Goal: Information Seeking & Learning: Learn about a topic

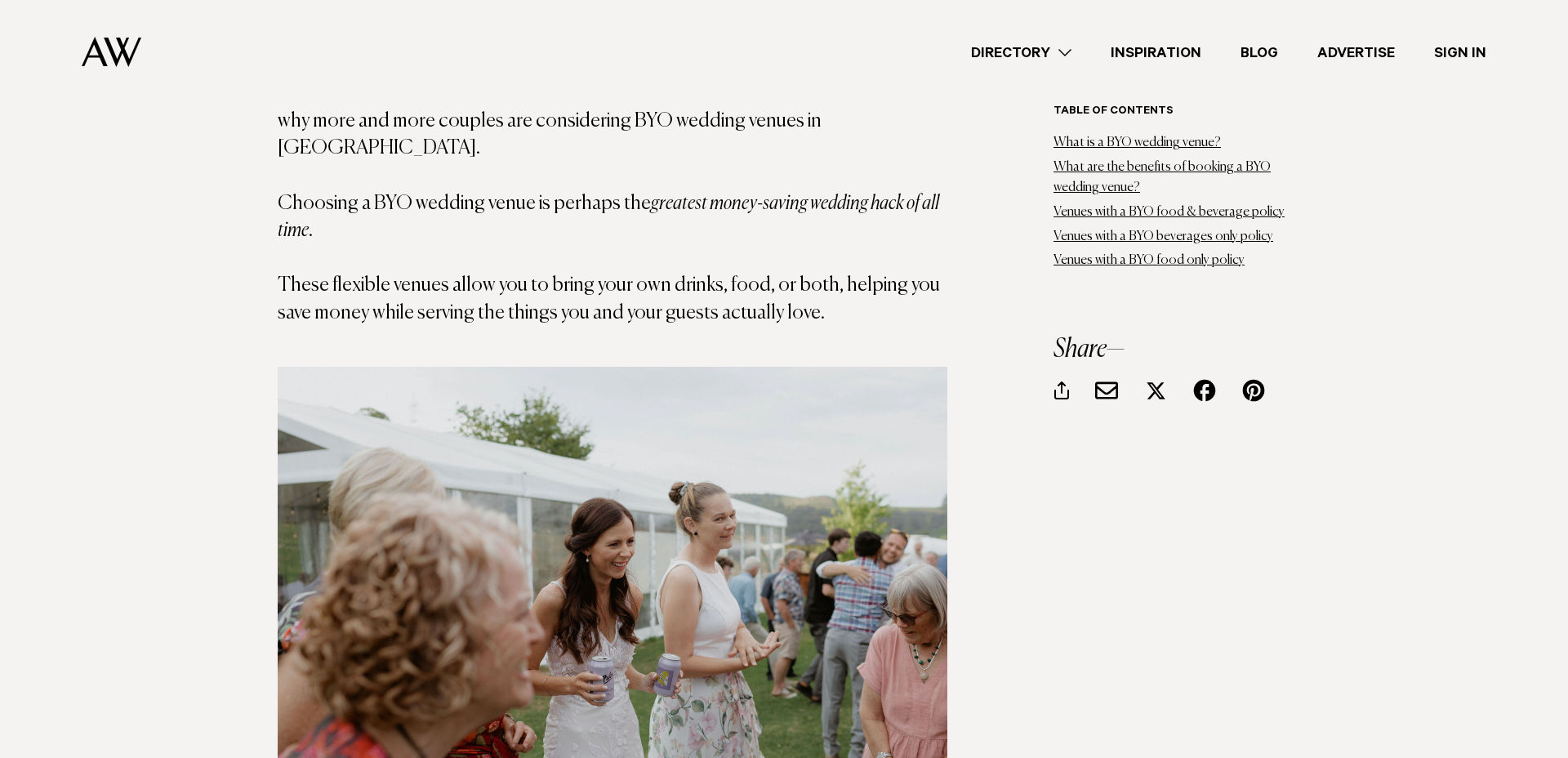
scroll to position [1130, 0]
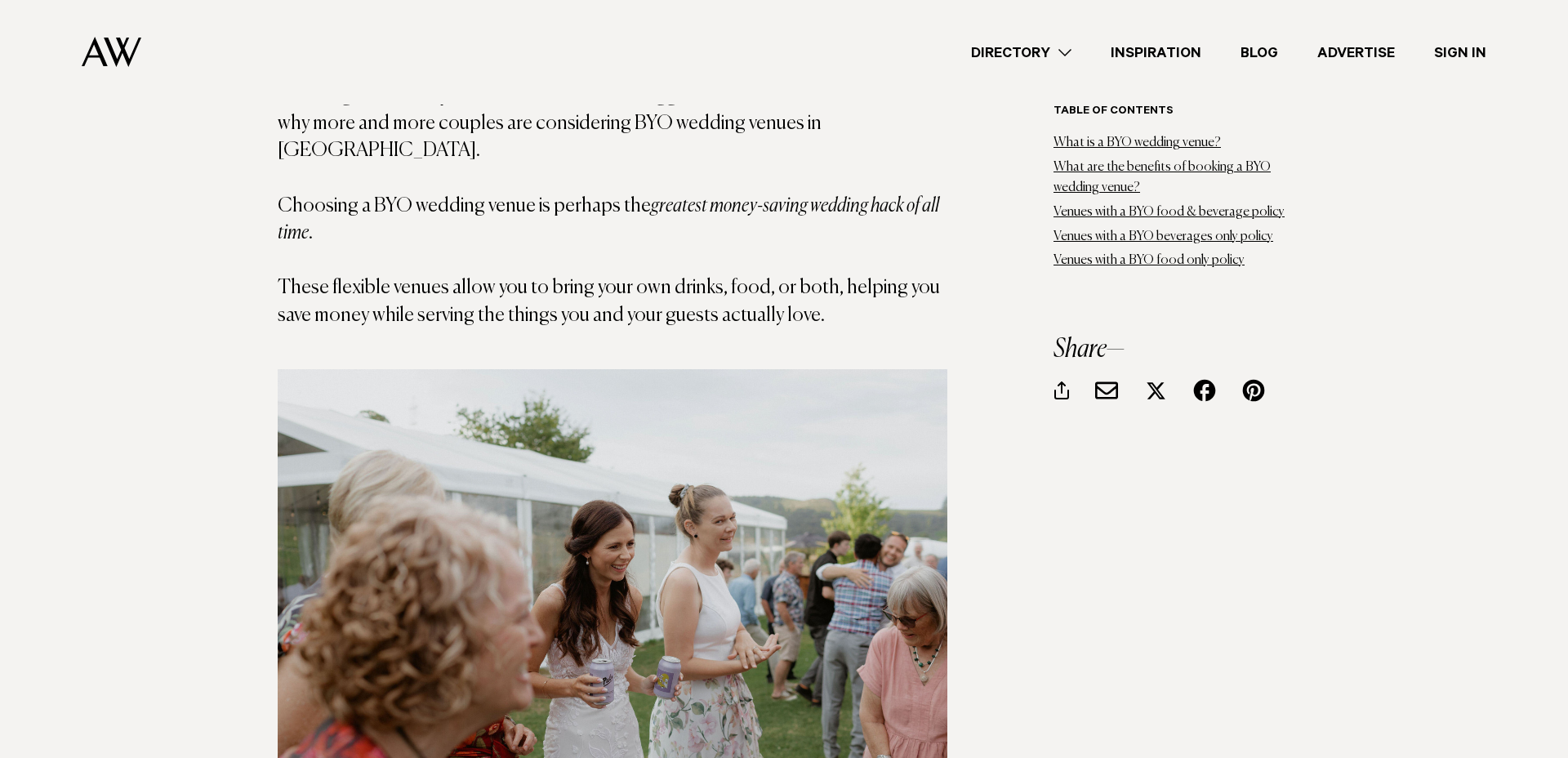
click at [1040, 56] on link "Directory" at bounding box center [1021, 52] width 140 height 22
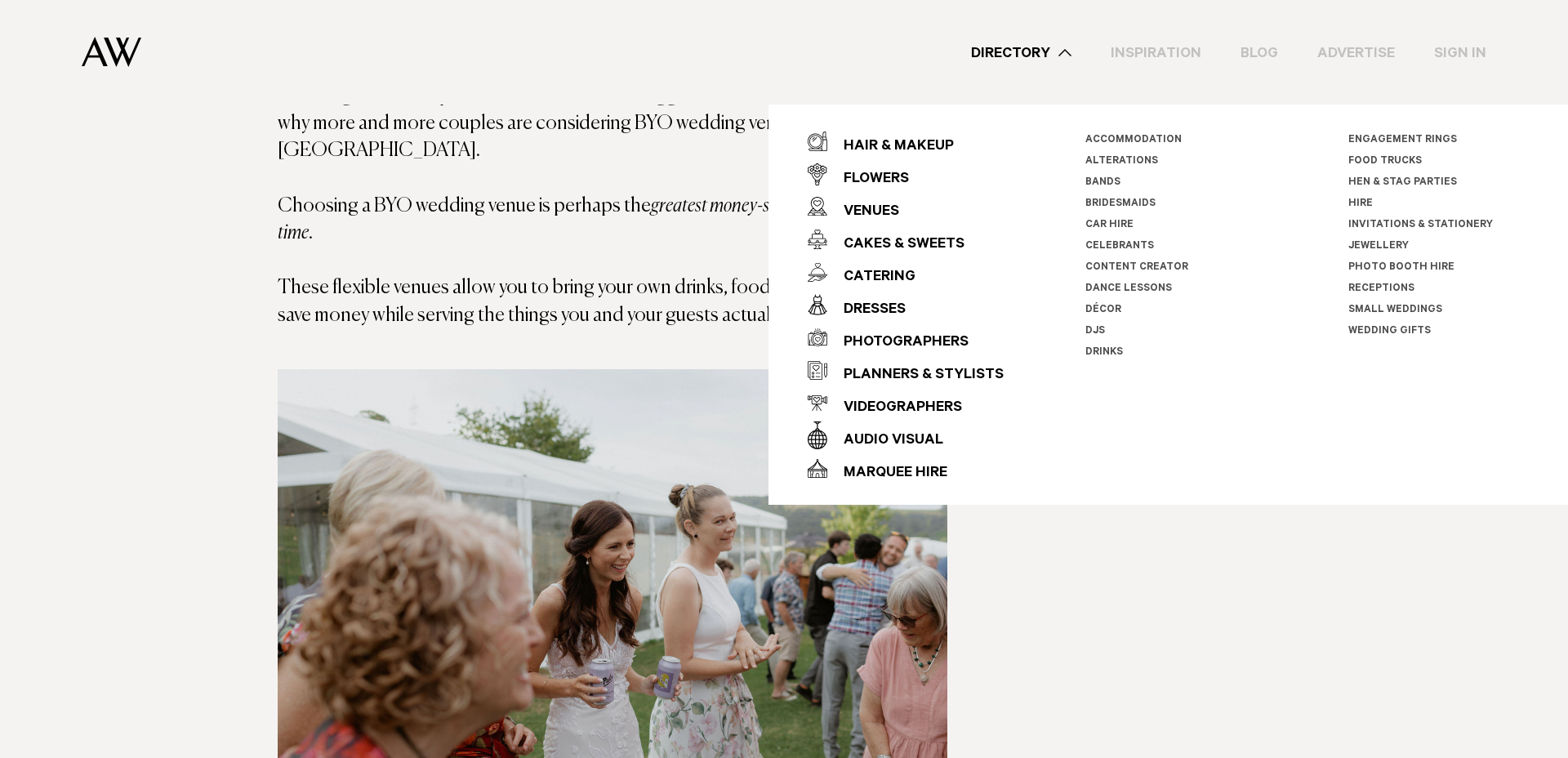
click at [890, 201] on div "Venues" at bounding box center [863, 213] width 72 height 33
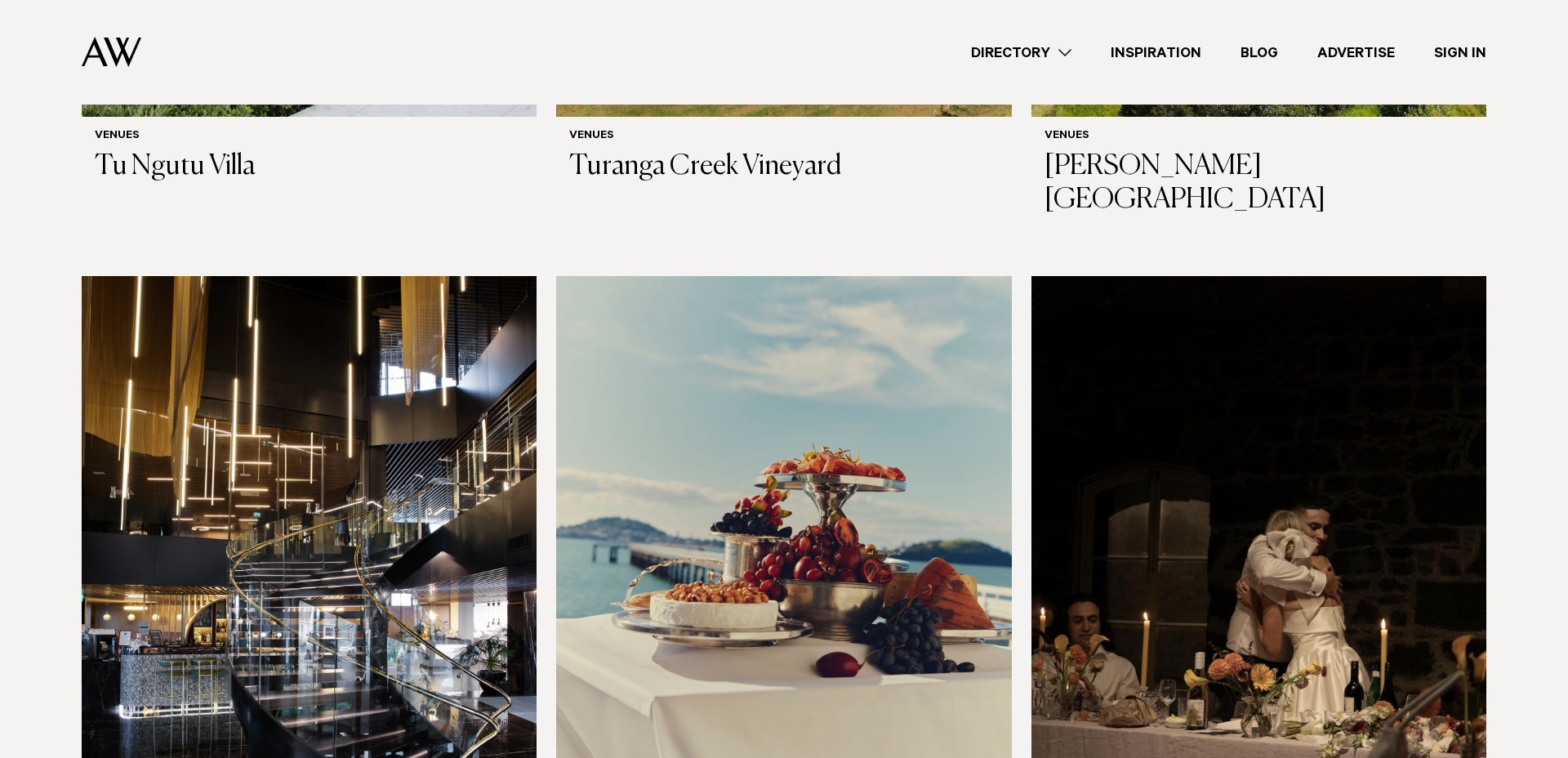
scroll to position [10654, 0]
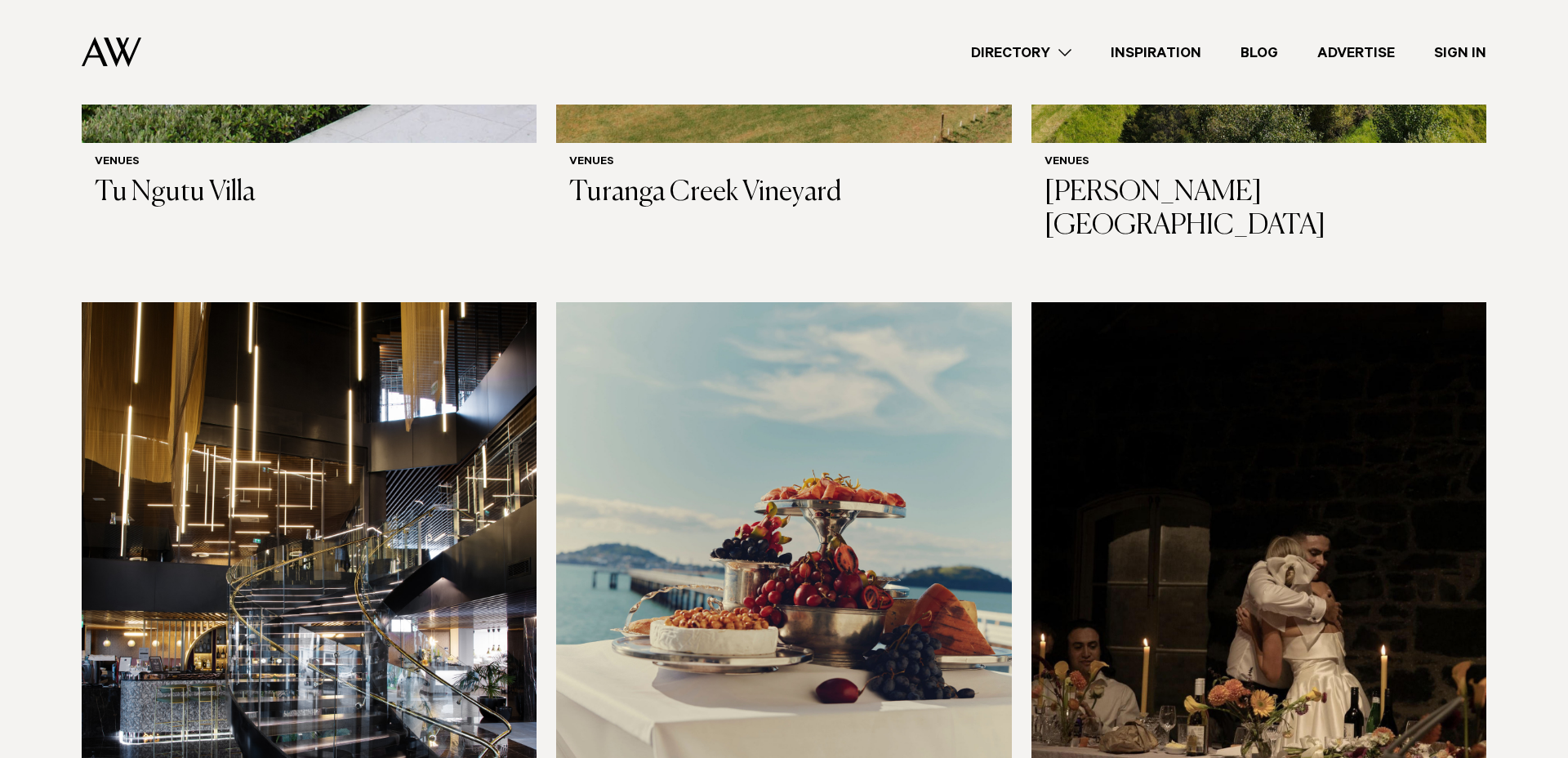
click at [1151, 371] on img at bounding box center [1259, 608] width 455 height 611
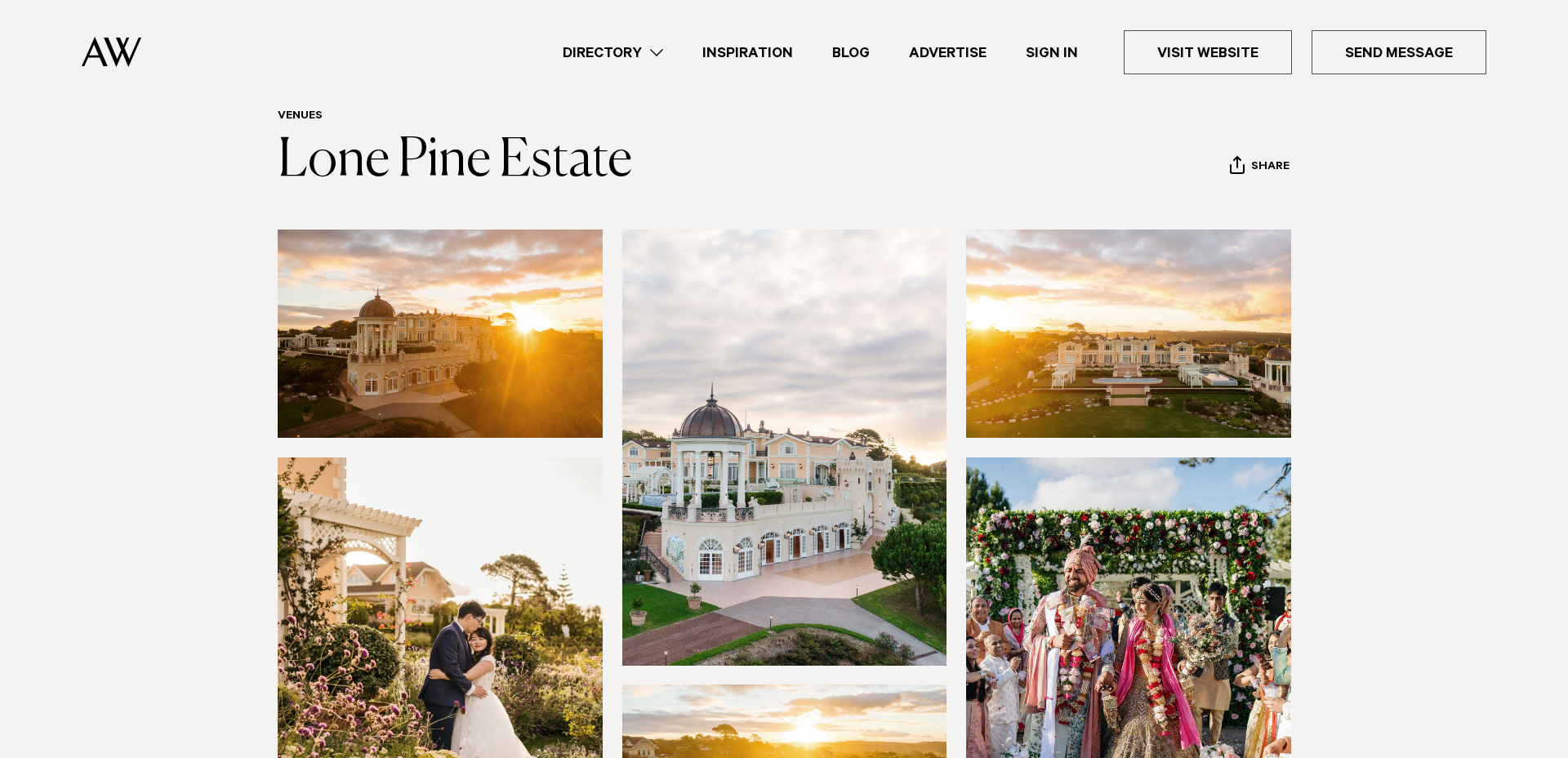
scroll to position [70, 0]
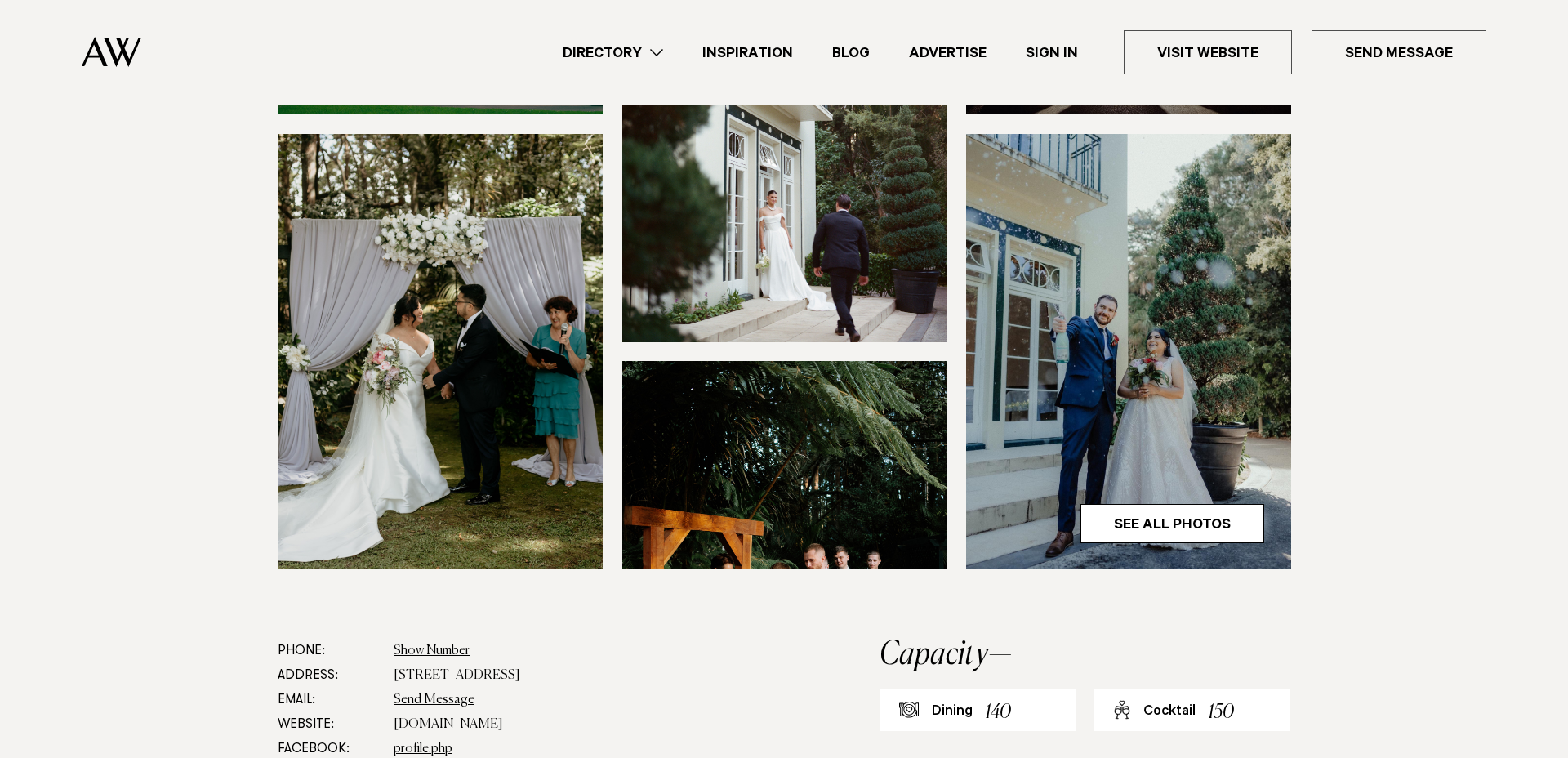
scroll to position [464, 0]
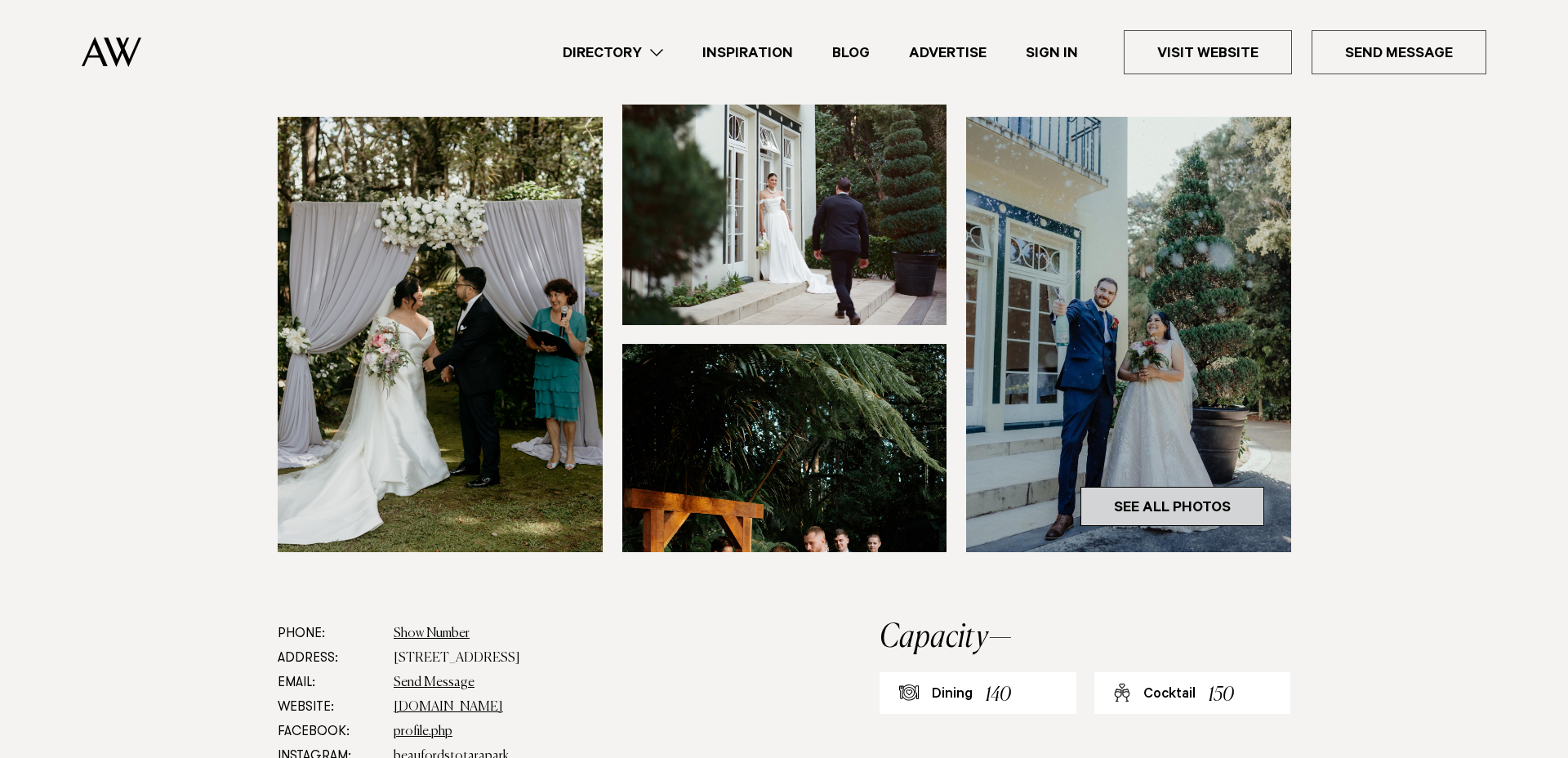
click at [1128, 487] on link "See All Photos" at bounding box center [1173, 506] width 184 height 39
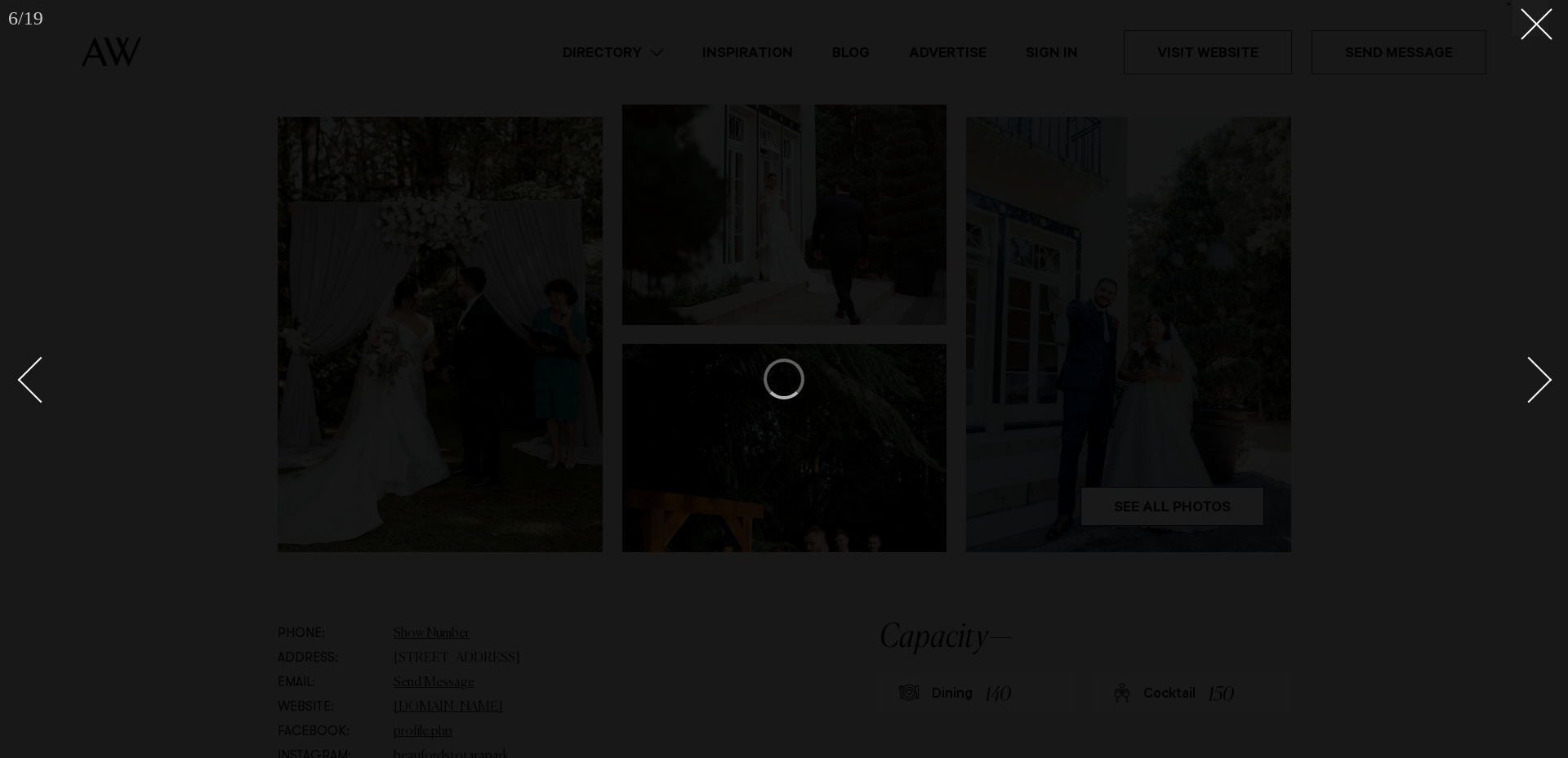
click at [1525, 32] on button at bounding box center [1530, 17] width 36 height 36
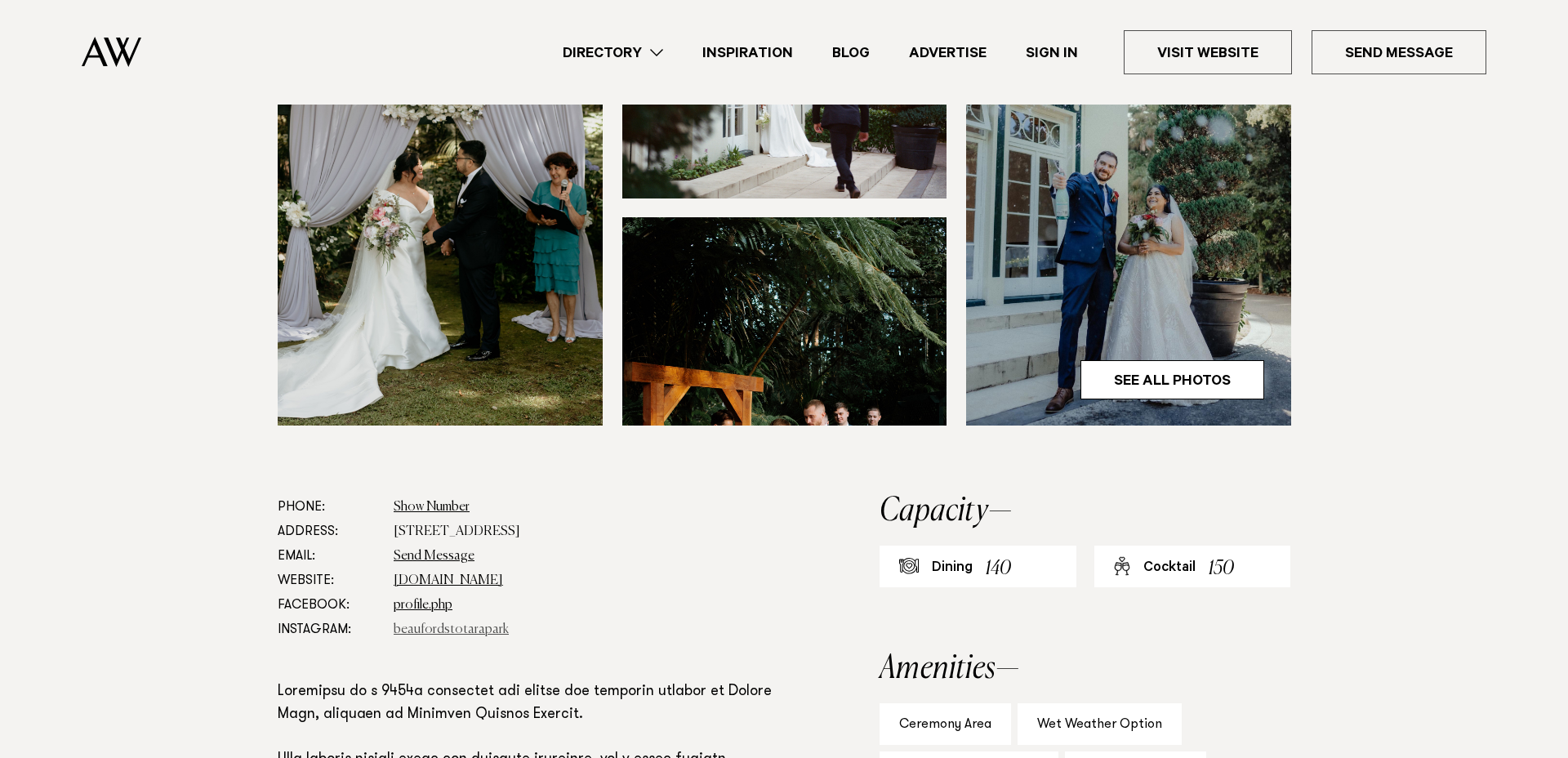
scroll to position [594, 0]
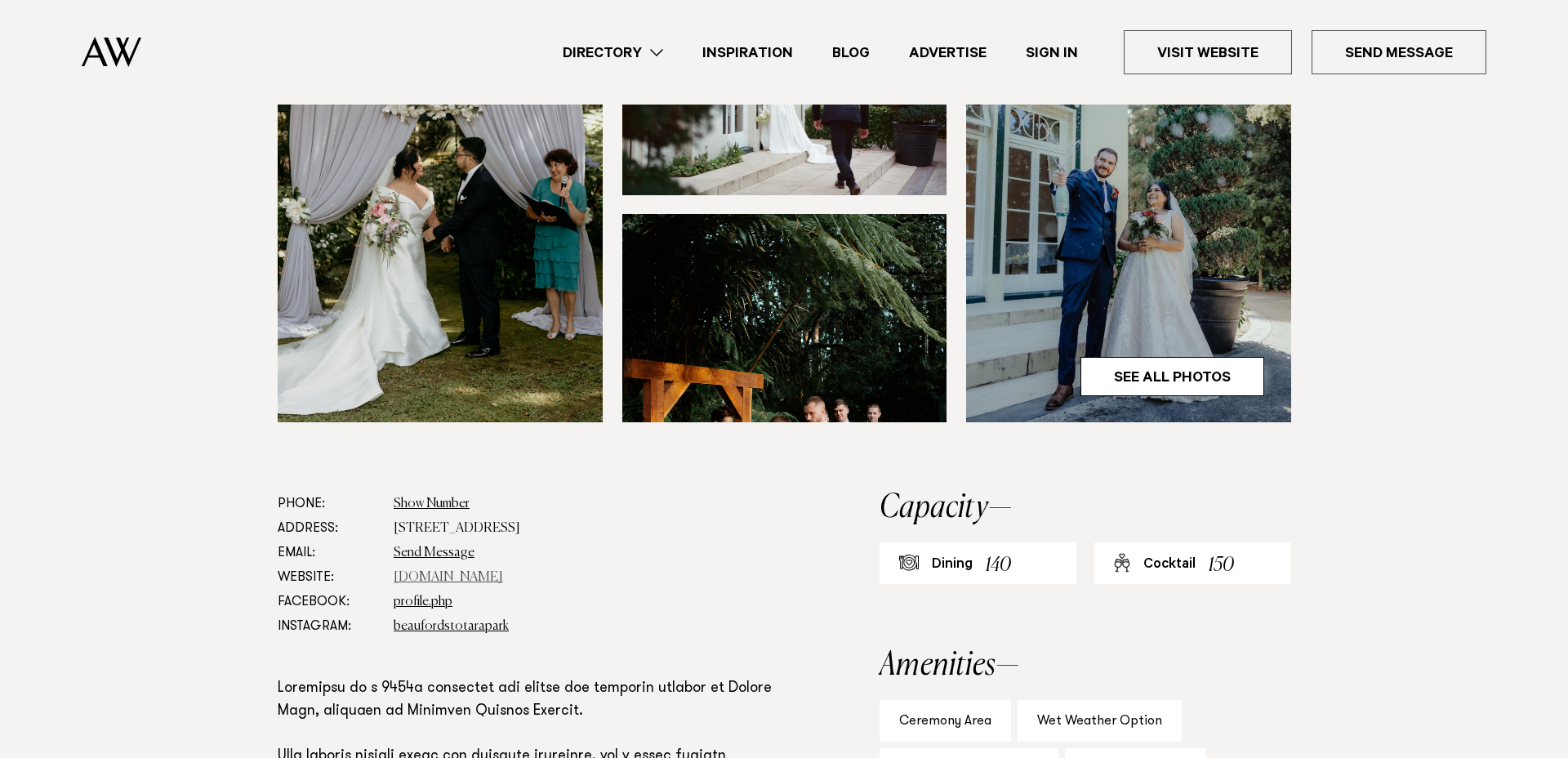
click at [469, 571] on link "www.beaufords.co.nz" at bounding box center [448, 577] width 109 height 13
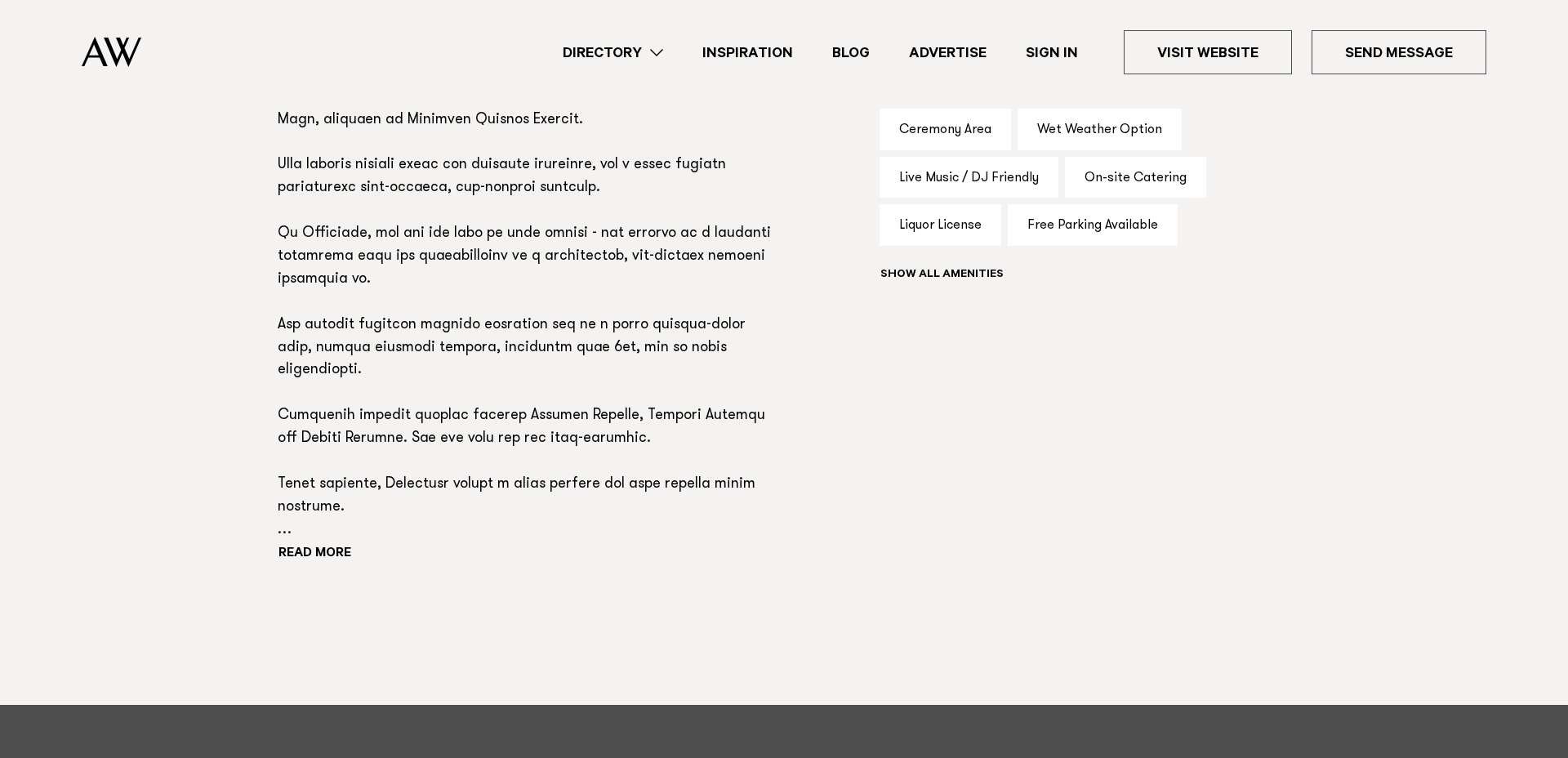
scroll to position [1190, 0]
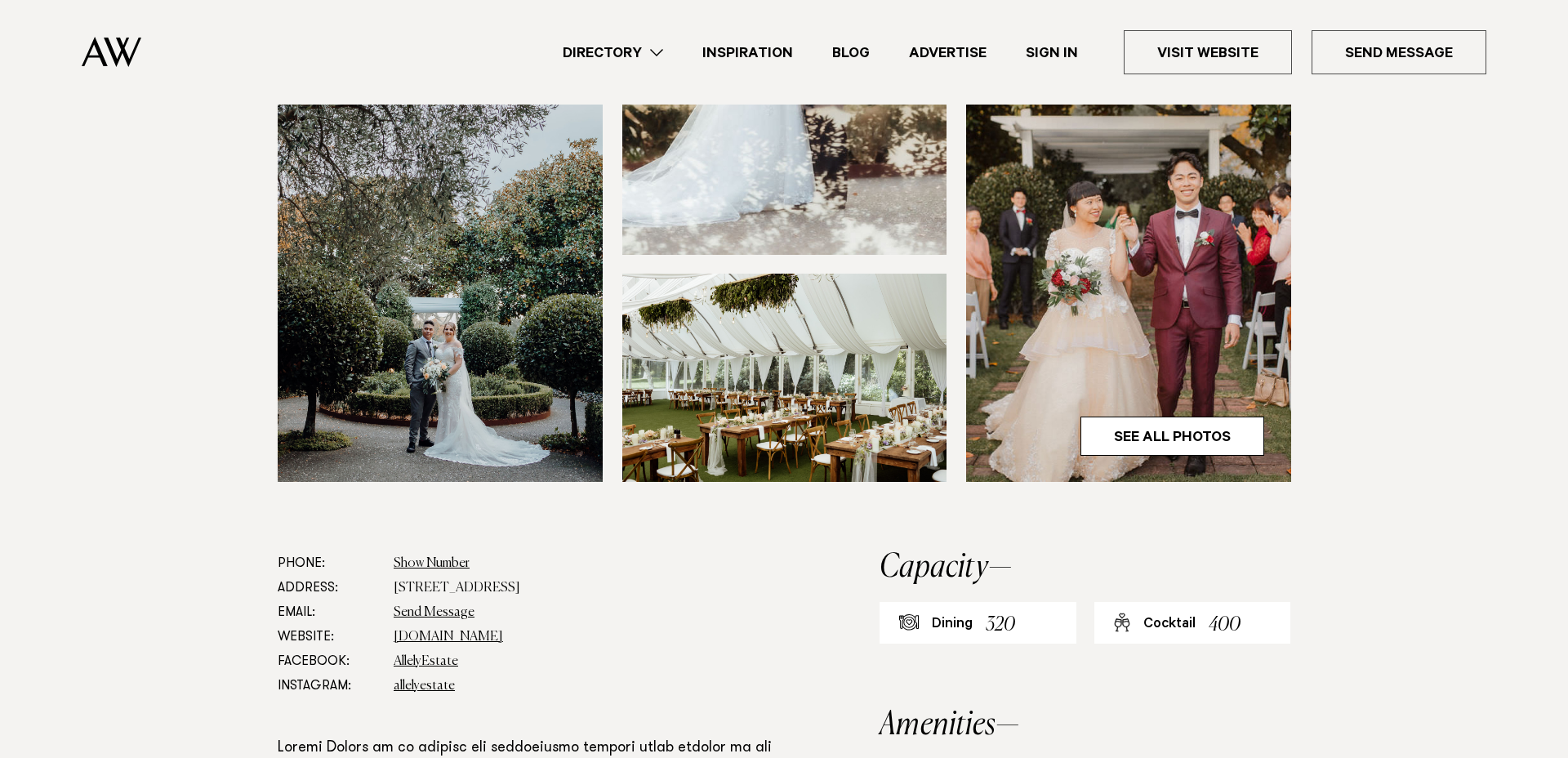
scroll to position [474, 0]
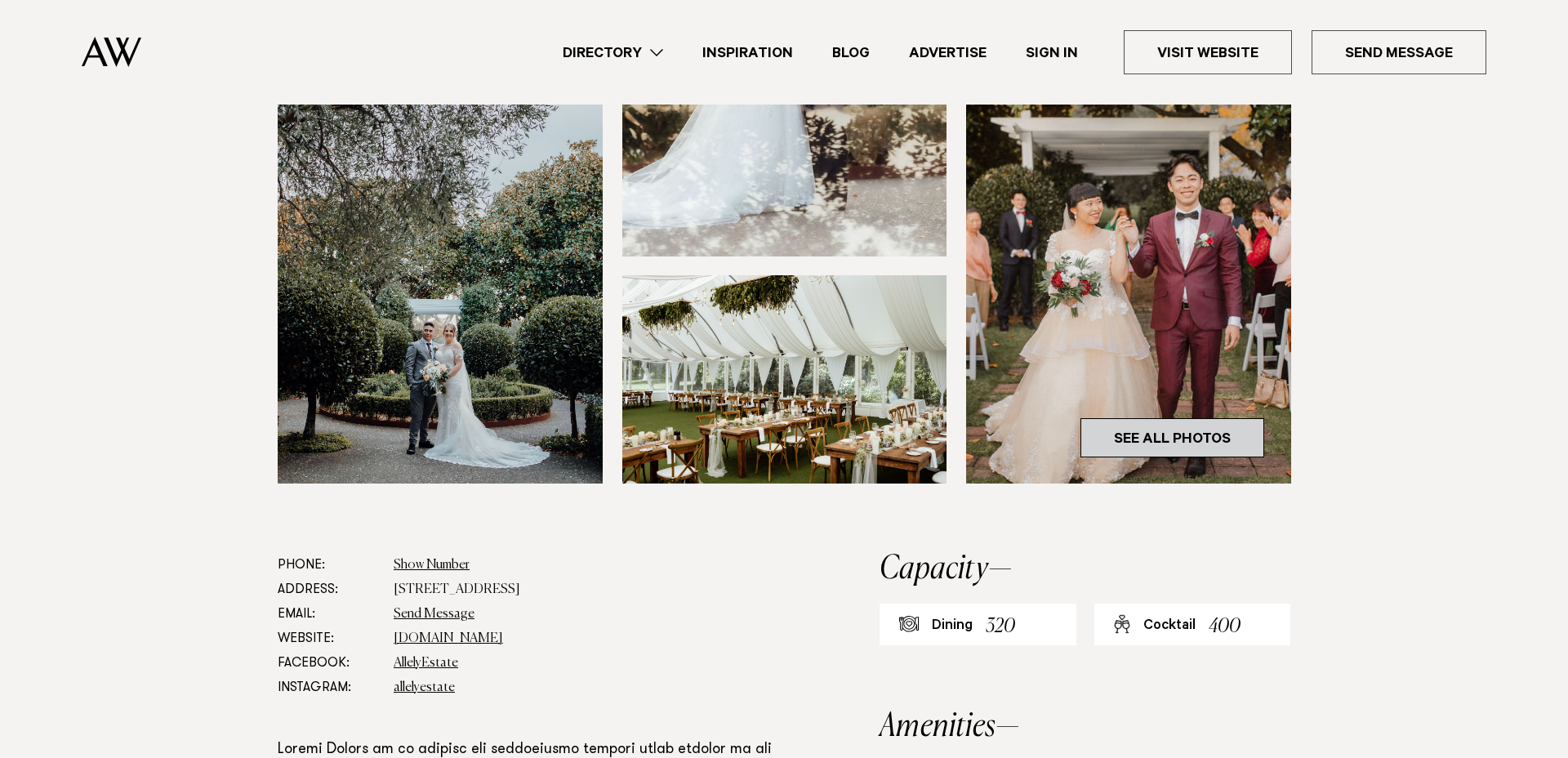
click at [1221, 436] on link "See All Photos" at bounding box center [1173, 437] width 184 height 39
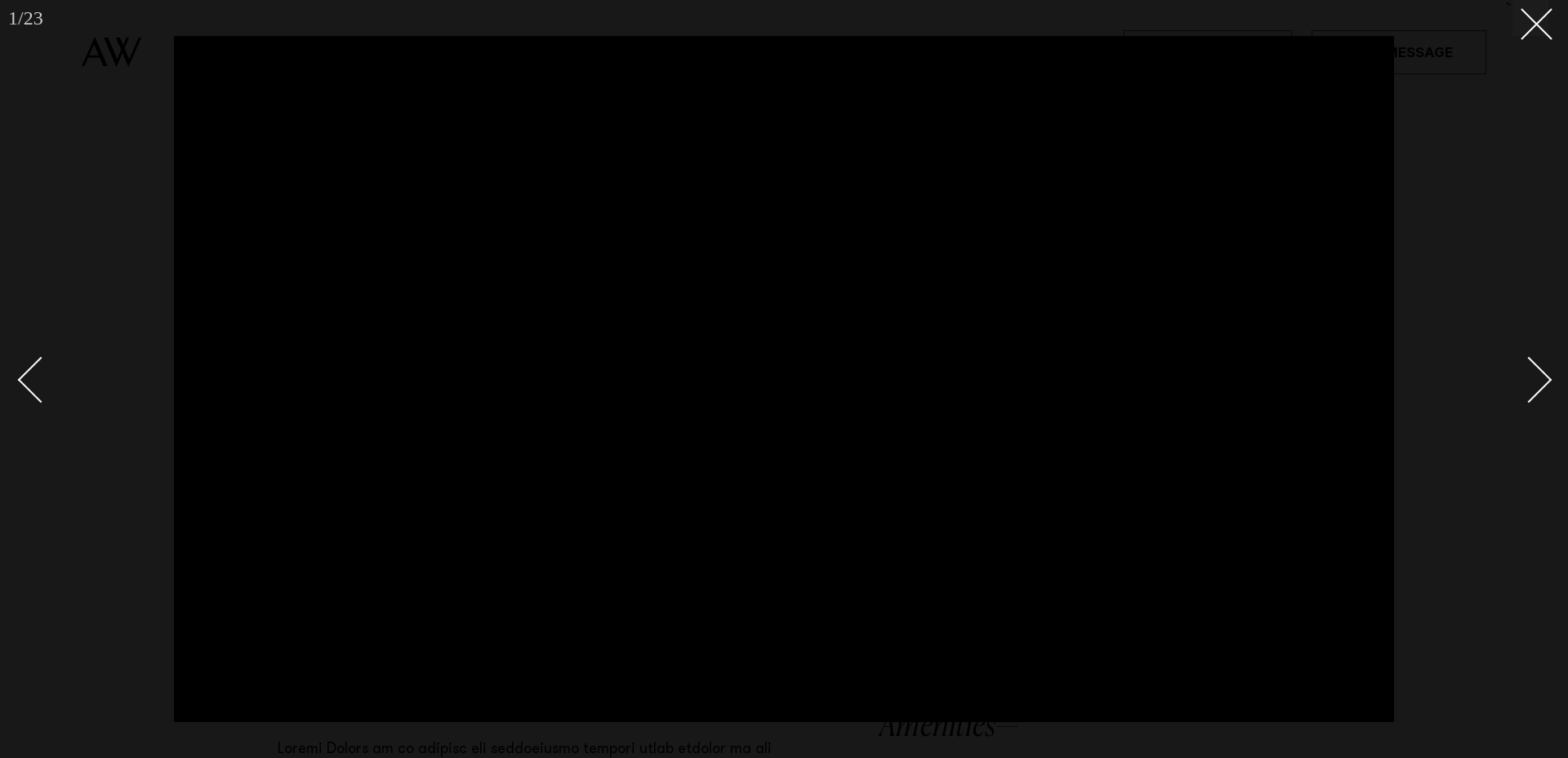
drag, startPoint x: 1524, startPoint y: 36, endPoint x: 1515, endPoint y: 50, distance: 16.6
click at [1523, 36] on line at bounding box center [1536, 23] width 30 height 30
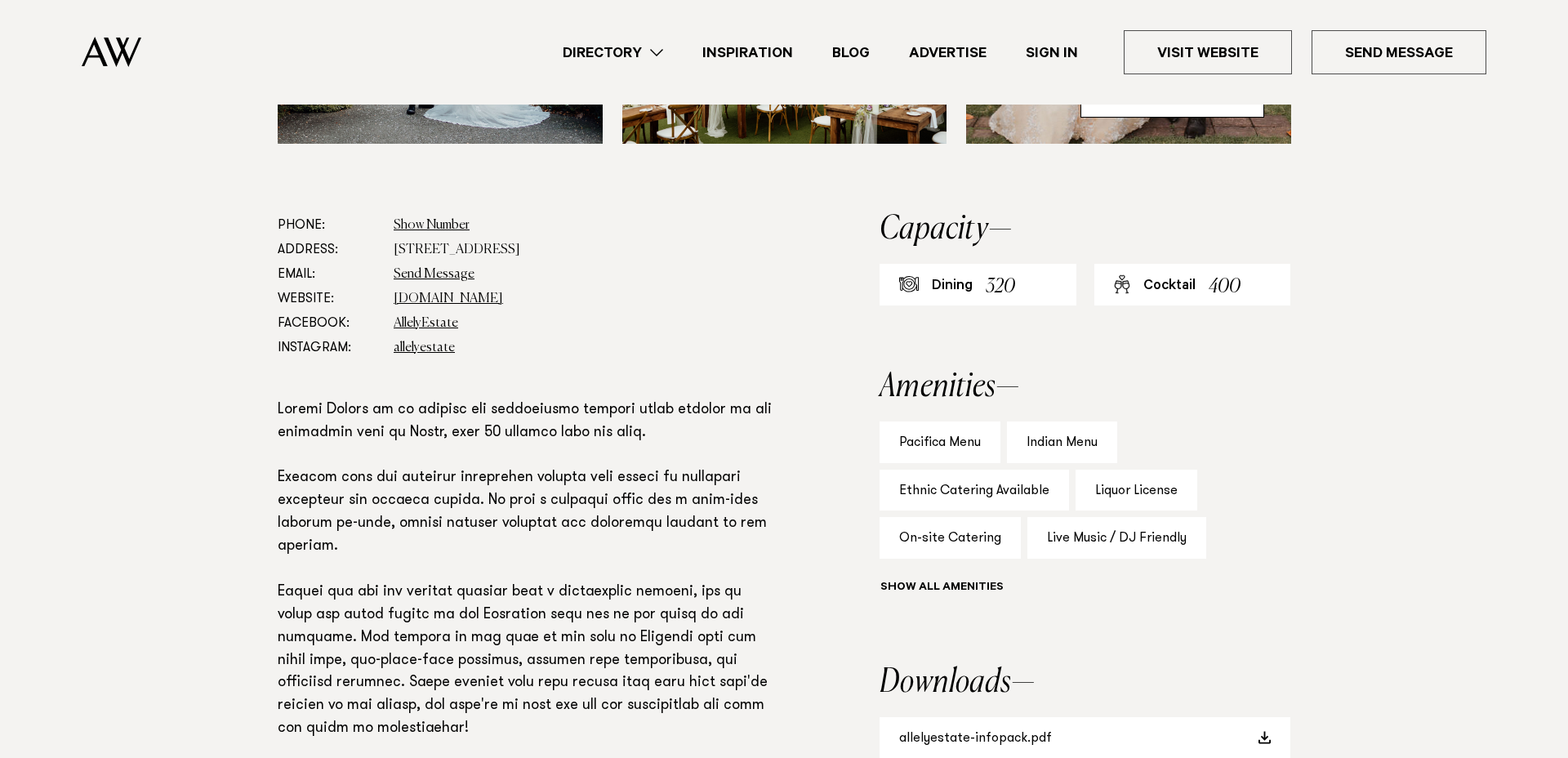
scroll to position [816, 0]
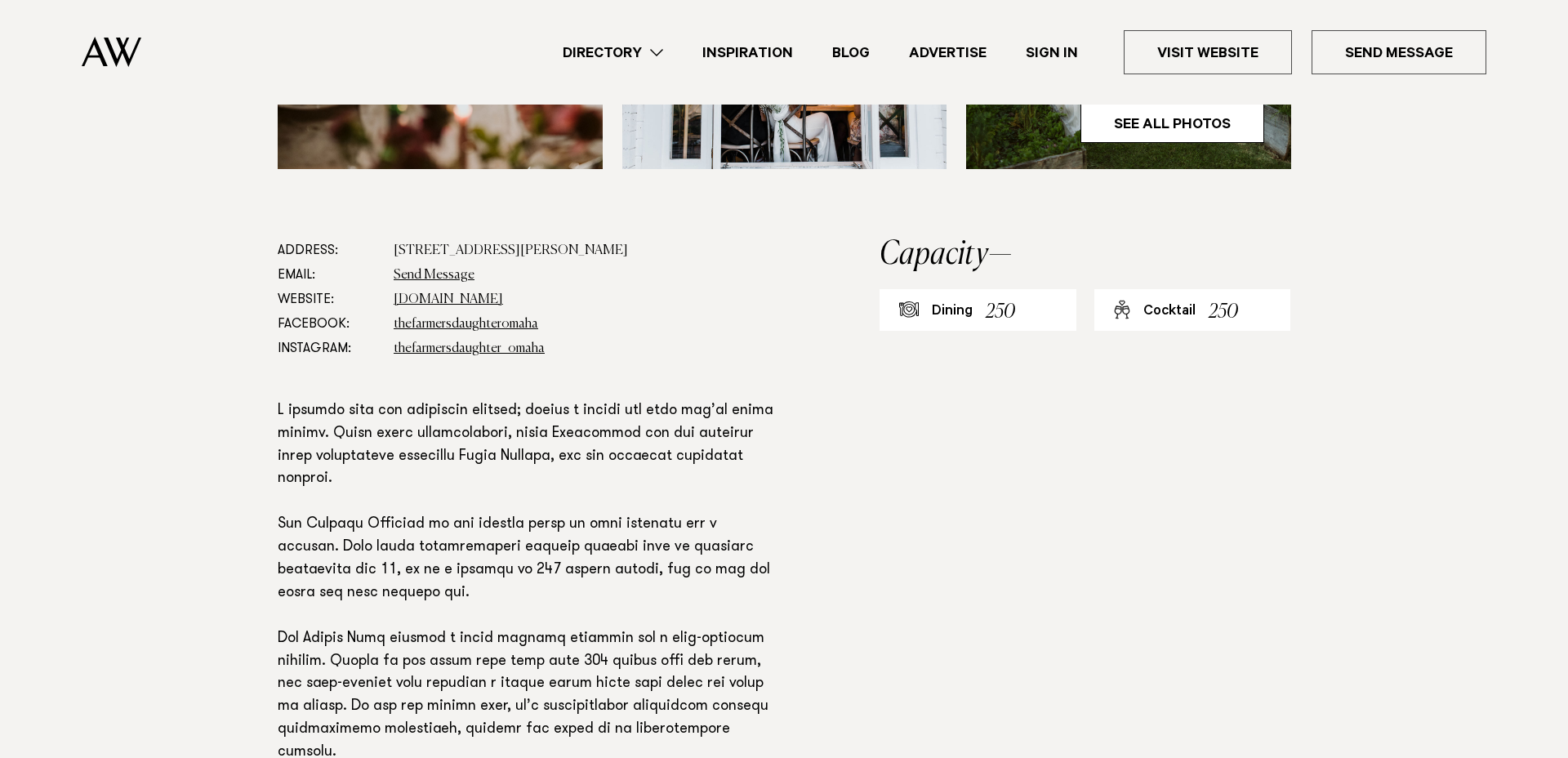
scroll to position [852, 0]
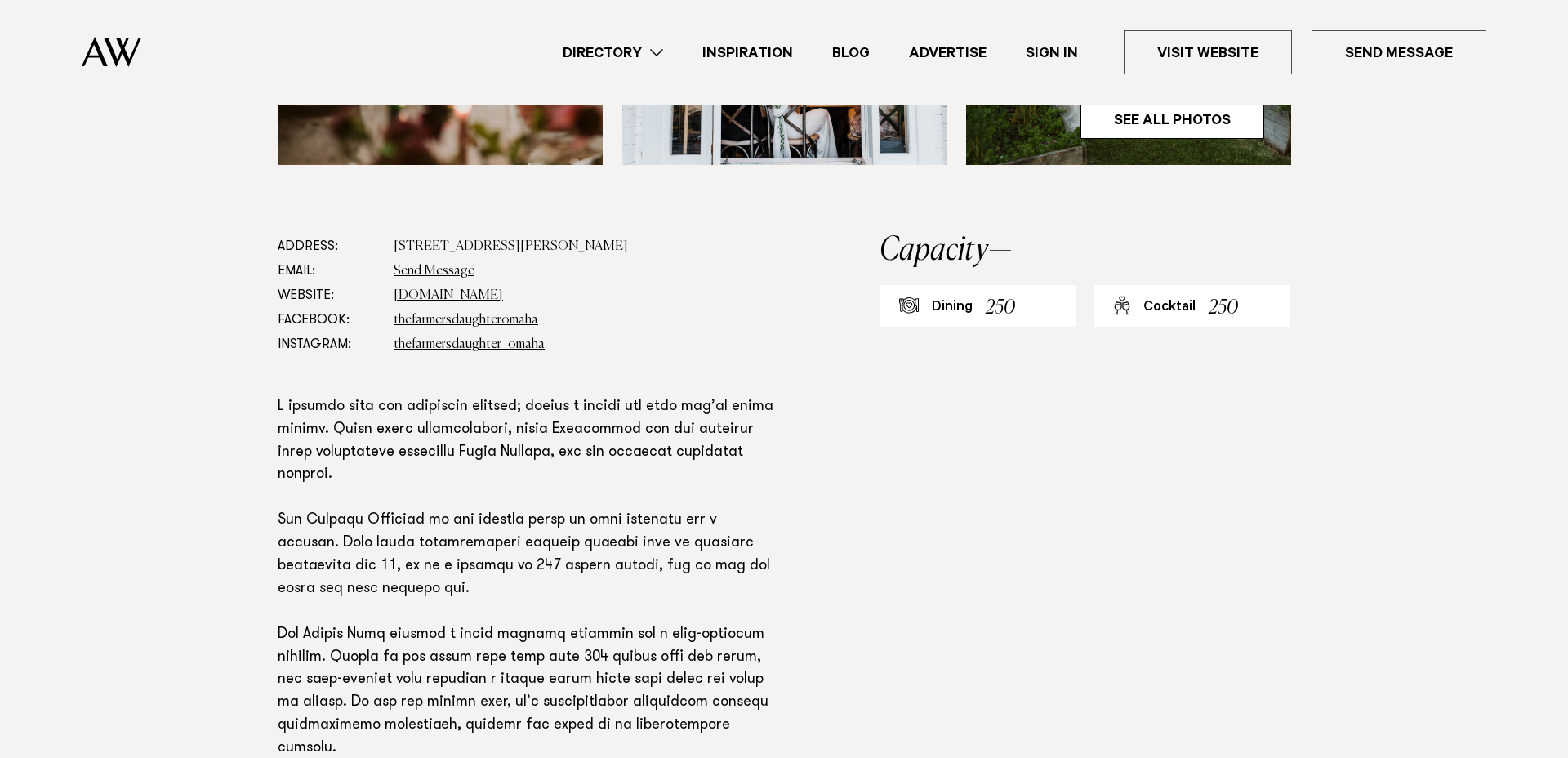
drag, startPoint x: 396, startPoint y: 184, endPoint x: 610, endPoint y: 181, distance: 214.0
click at [610, 235] on dd "329 Omaha Flats Road, Point Wells 0986" at bounding box center [584, 247] width 380 height 24
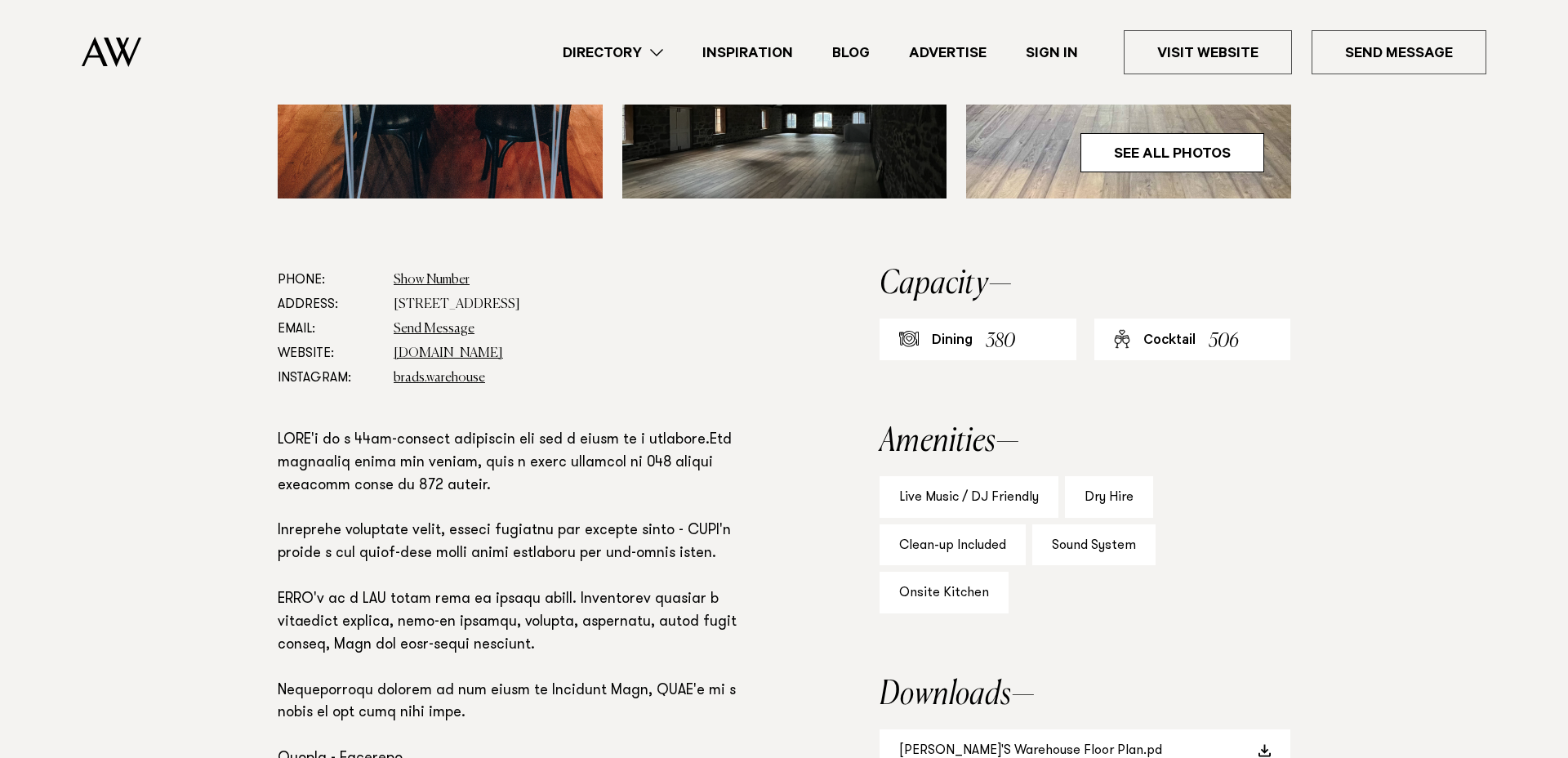
scroll to position [822, 0]
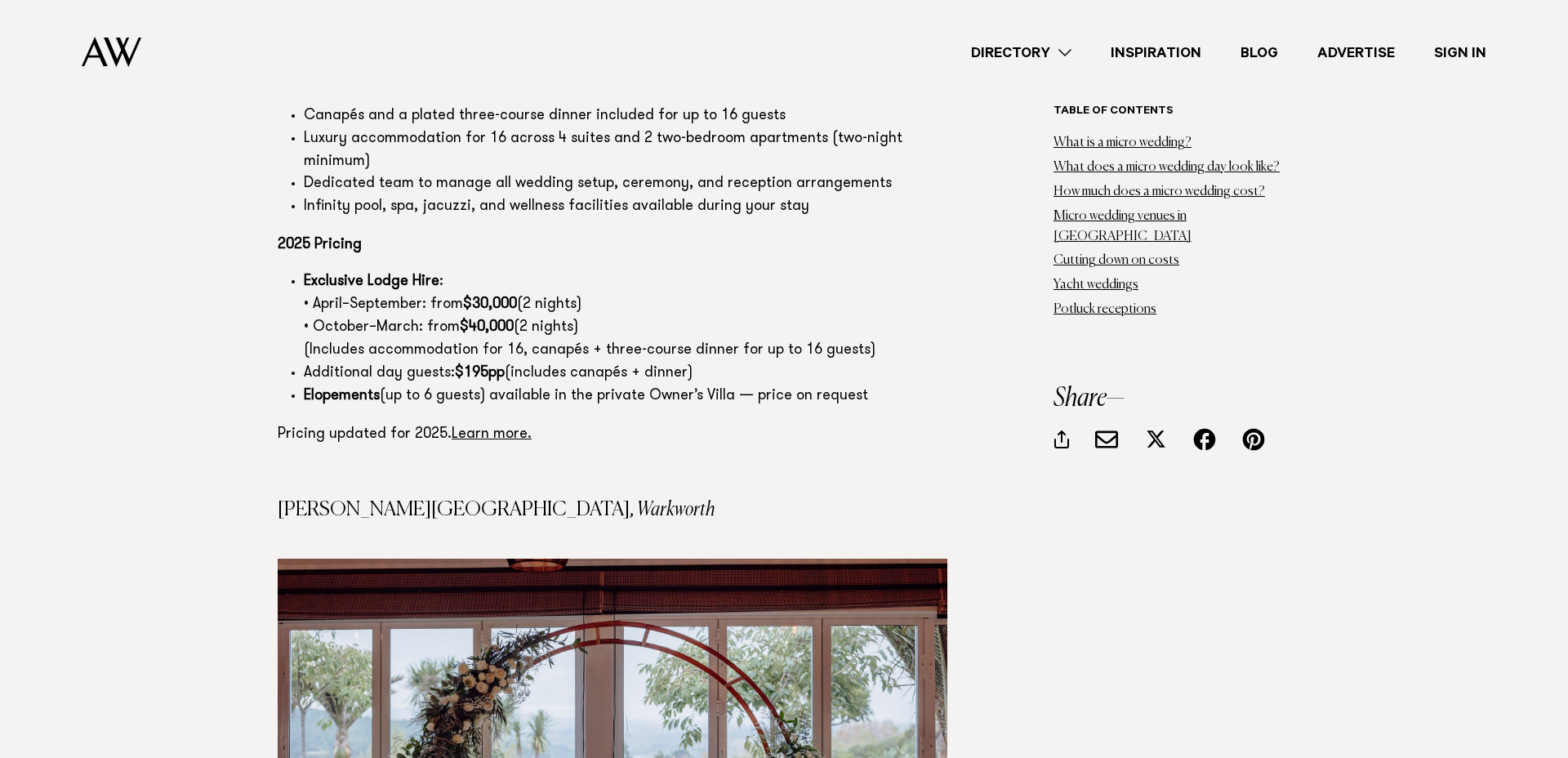
scroll to position [6699, 0]
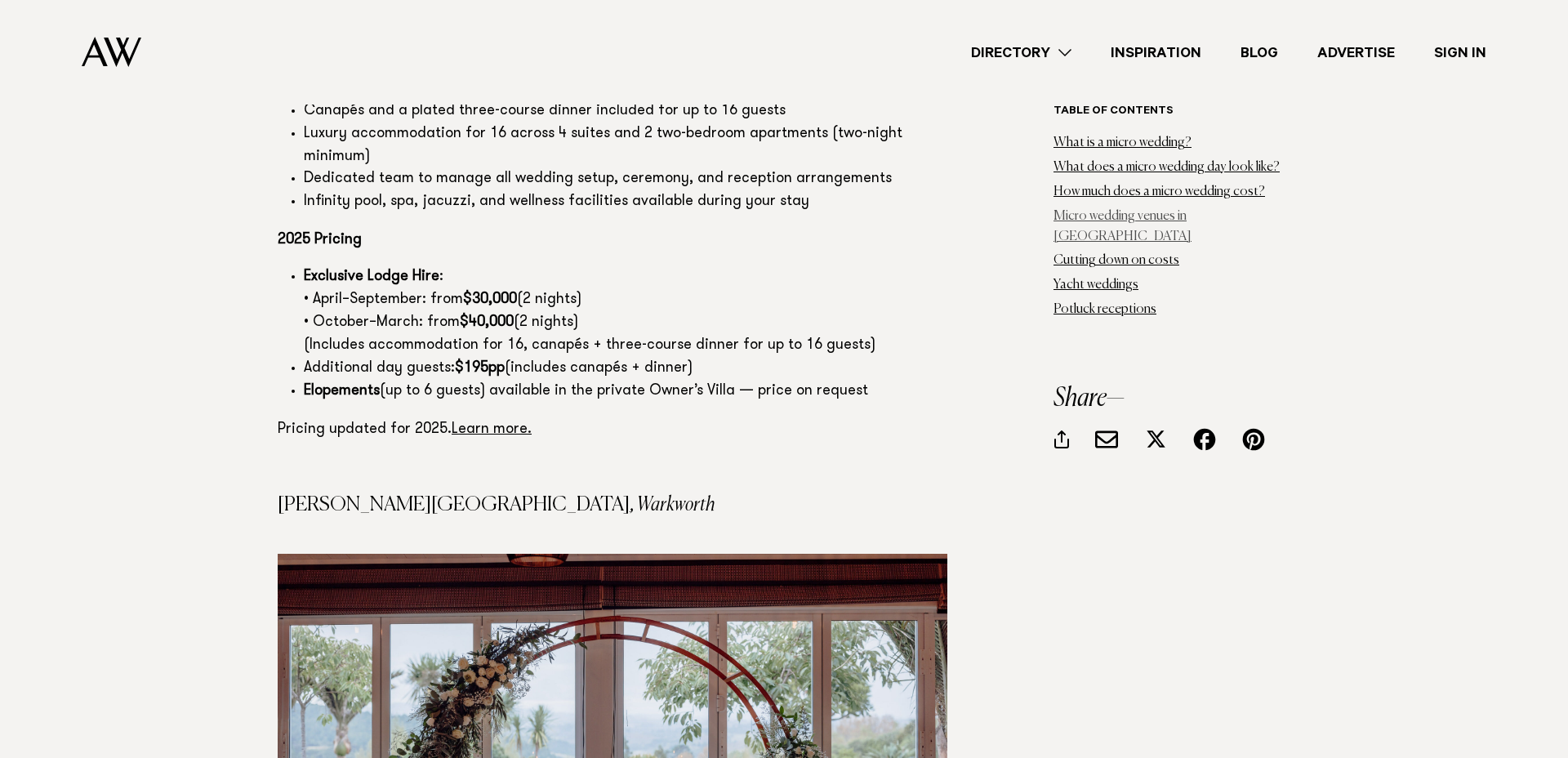
click at [1099, 211] on link "Micro wedding venues in Auckland" at bounding box center [1122, 227] width 138 height 34
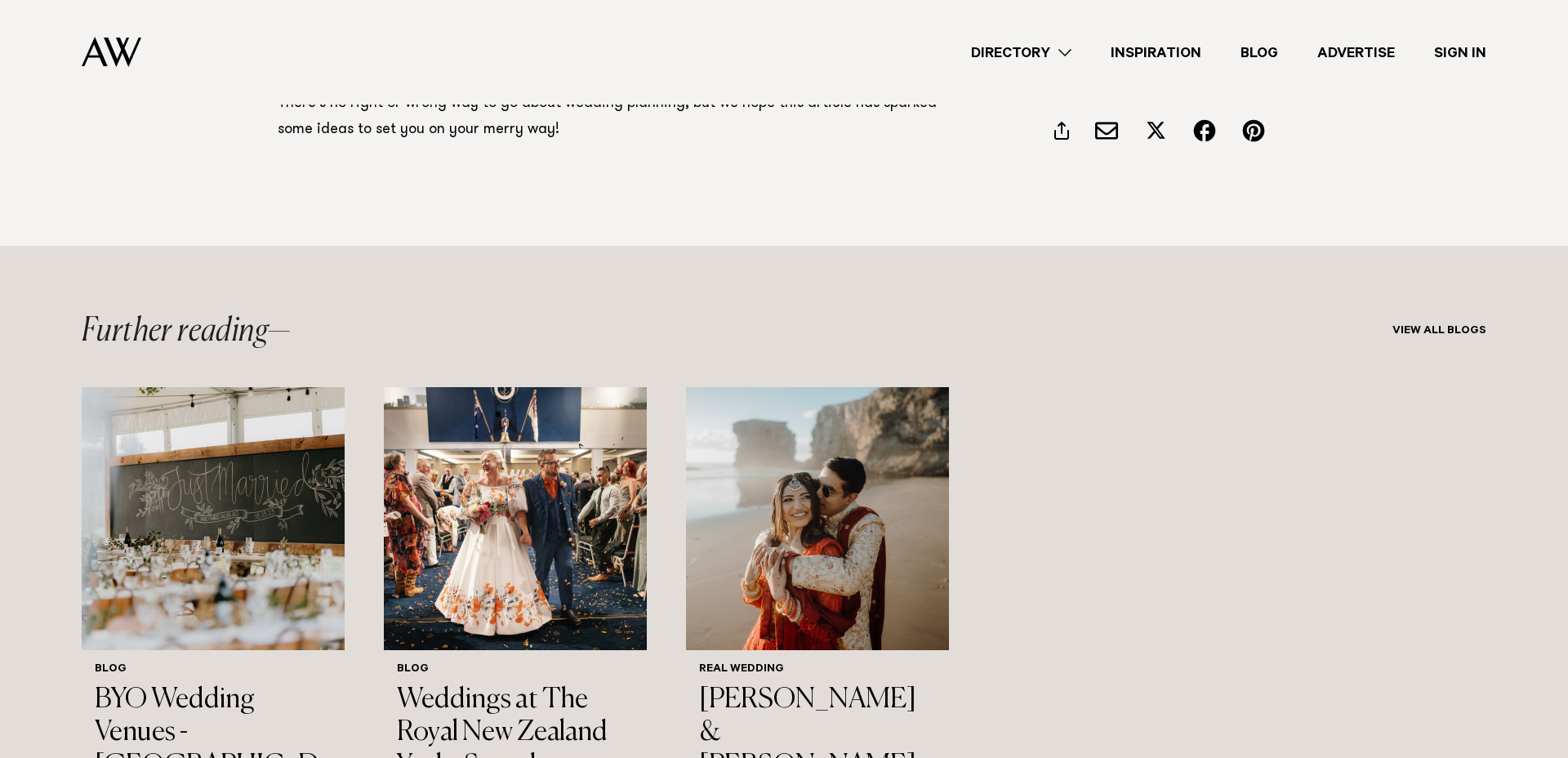
scroll to position [23827, 0]
click at [1027, 57] on link "Directory" at bounding box center [1021, 52] width 140 height 22
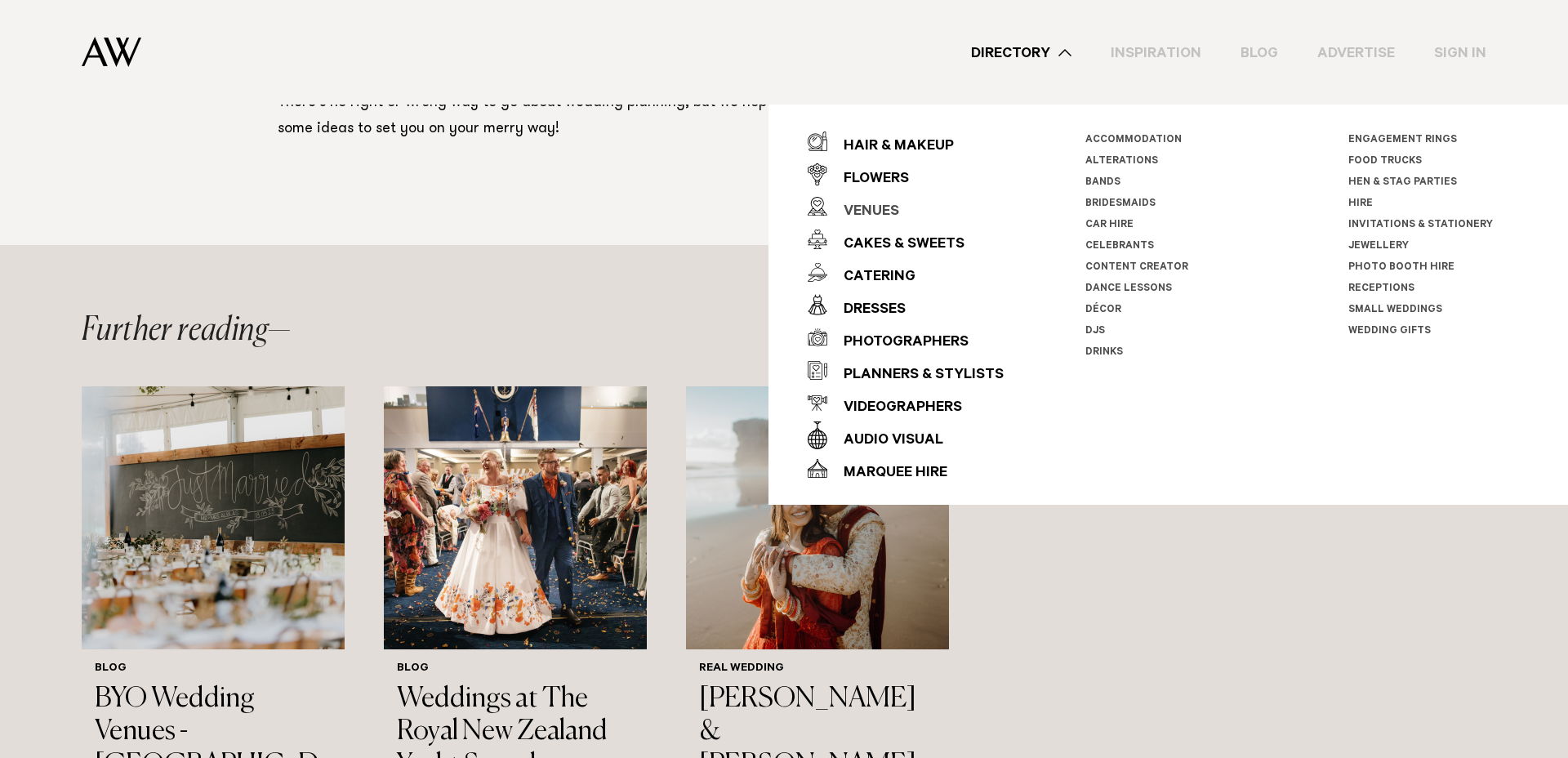
click at [892, 216] on div "Venues" at bounding box center [863, 213] width 72 height 33
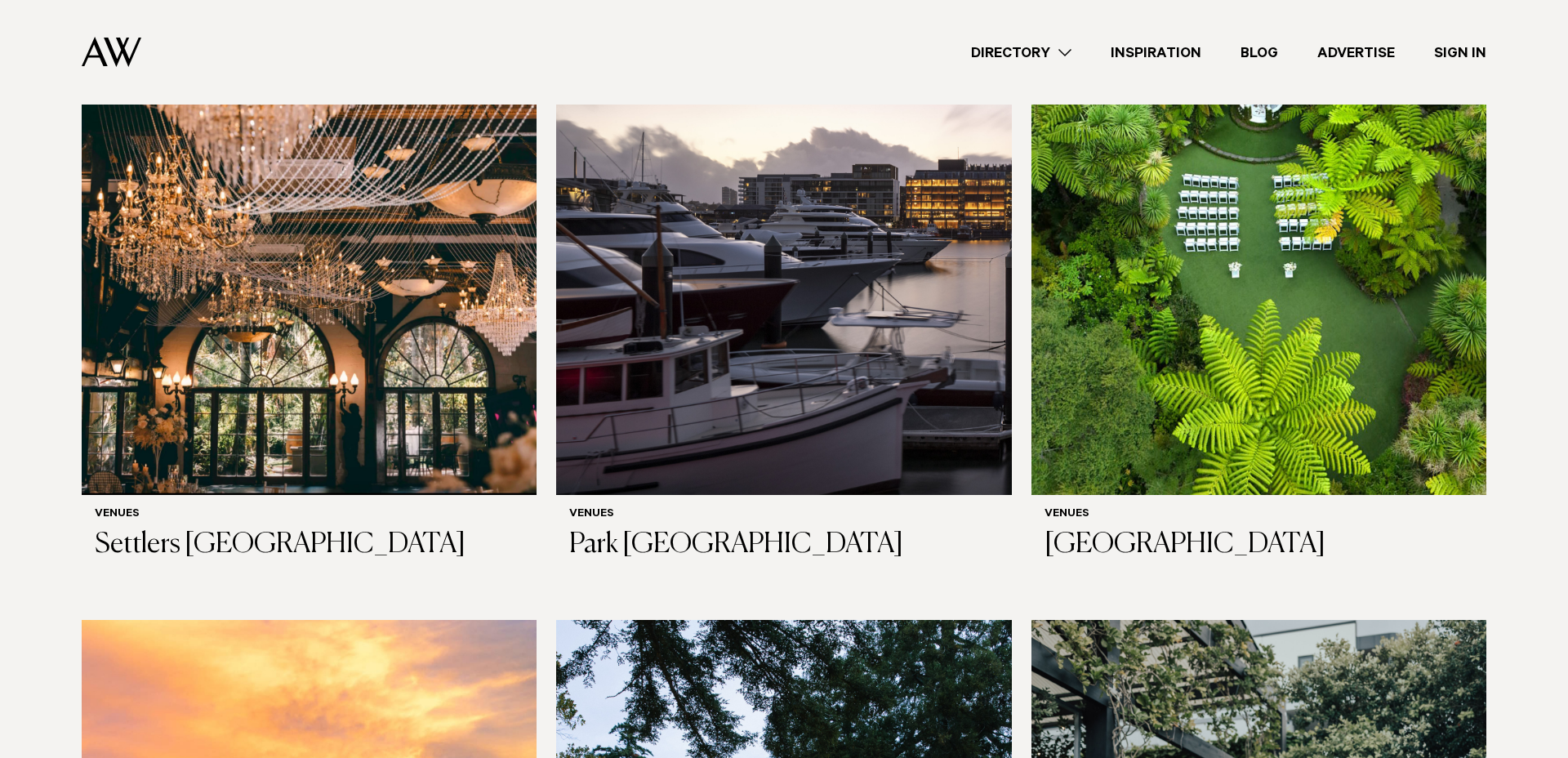
scroll to position [3681, 0]
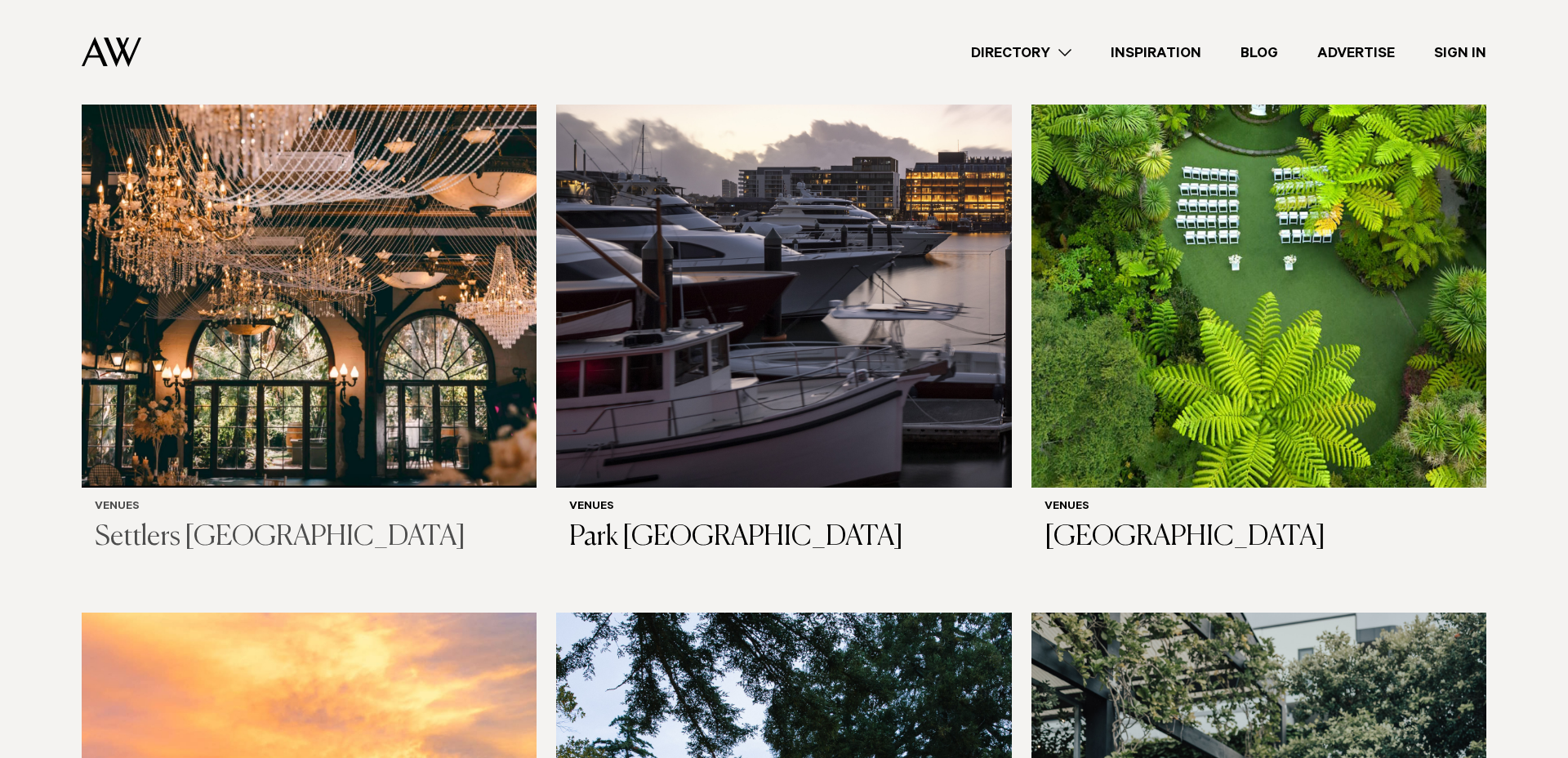
click at [456, 256] on img at bounding box center [309, 182] width 455 height 611
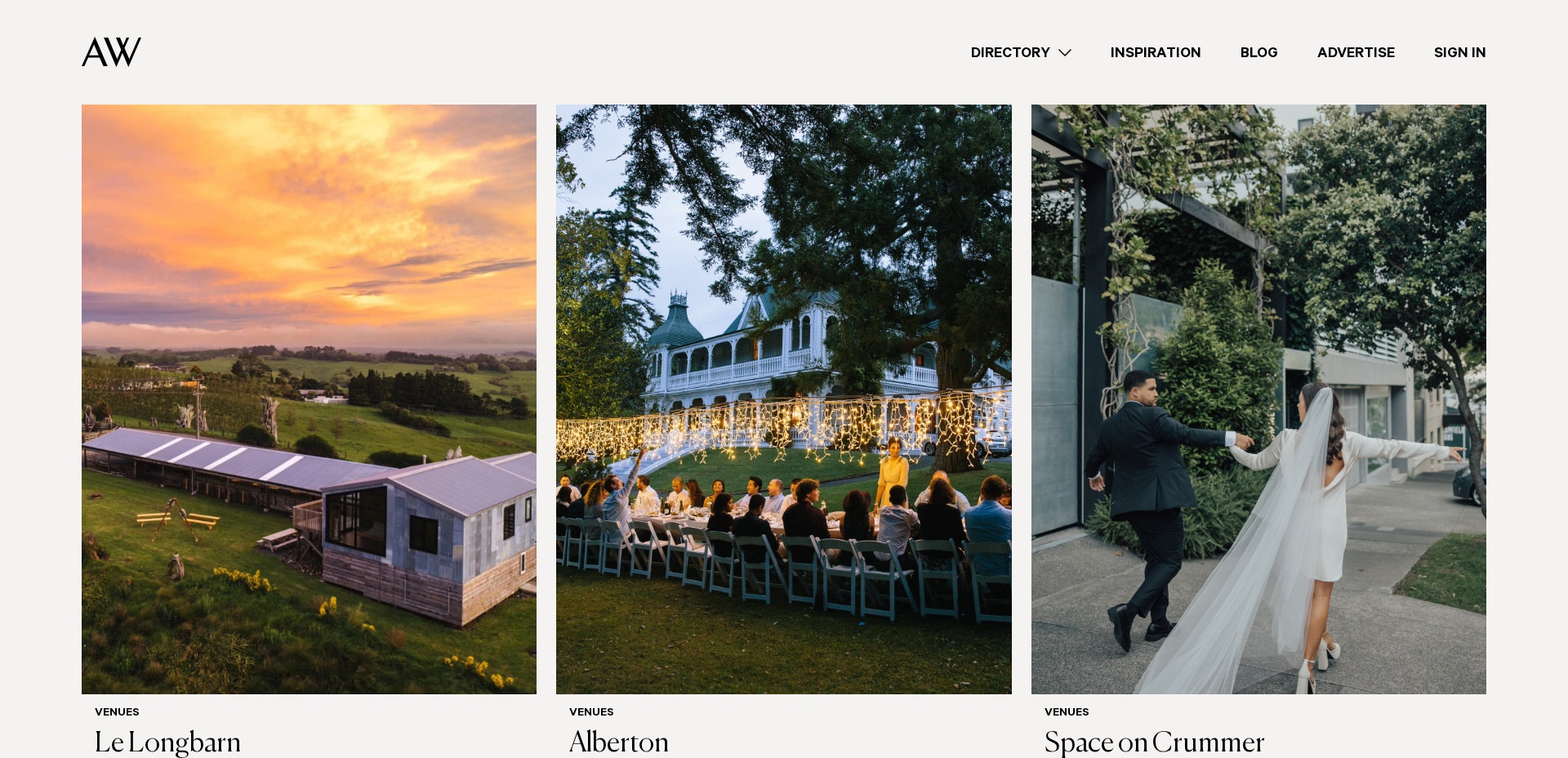
scroll to position [4270, 0]
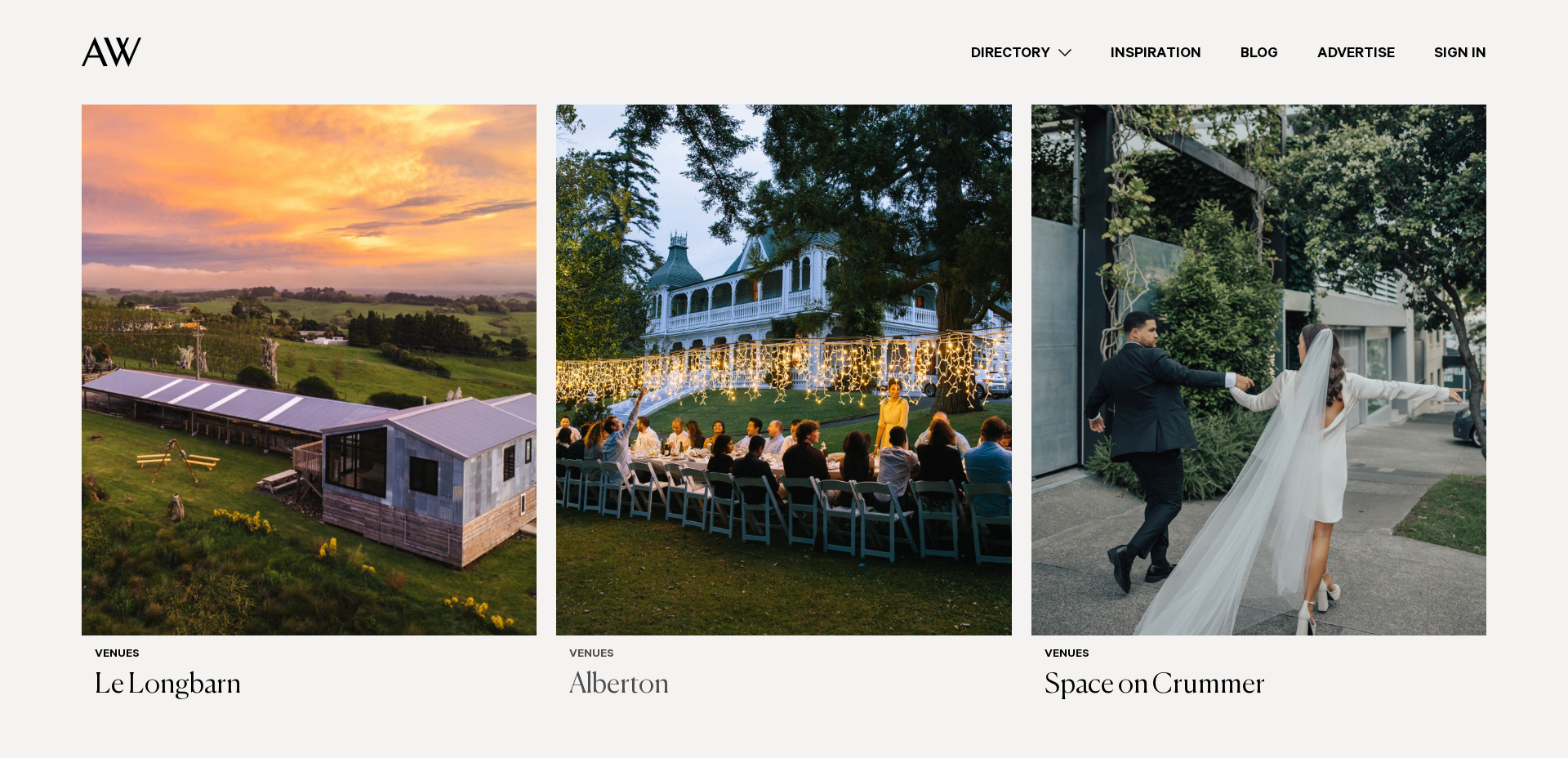
click at [824, 329] on img at bounding box center [784, 329] width 455 height 611
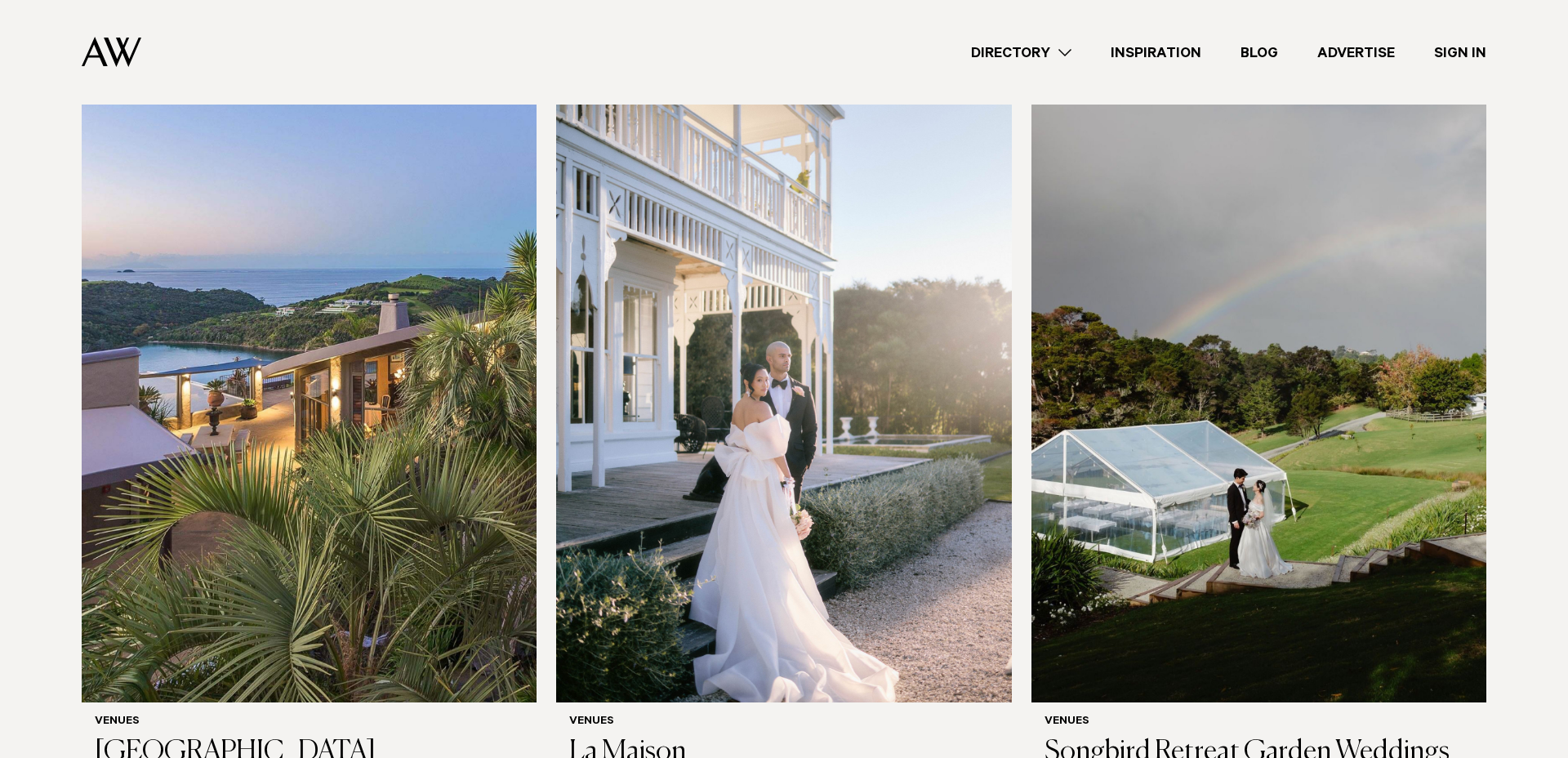
scroll to position [7171, 0]
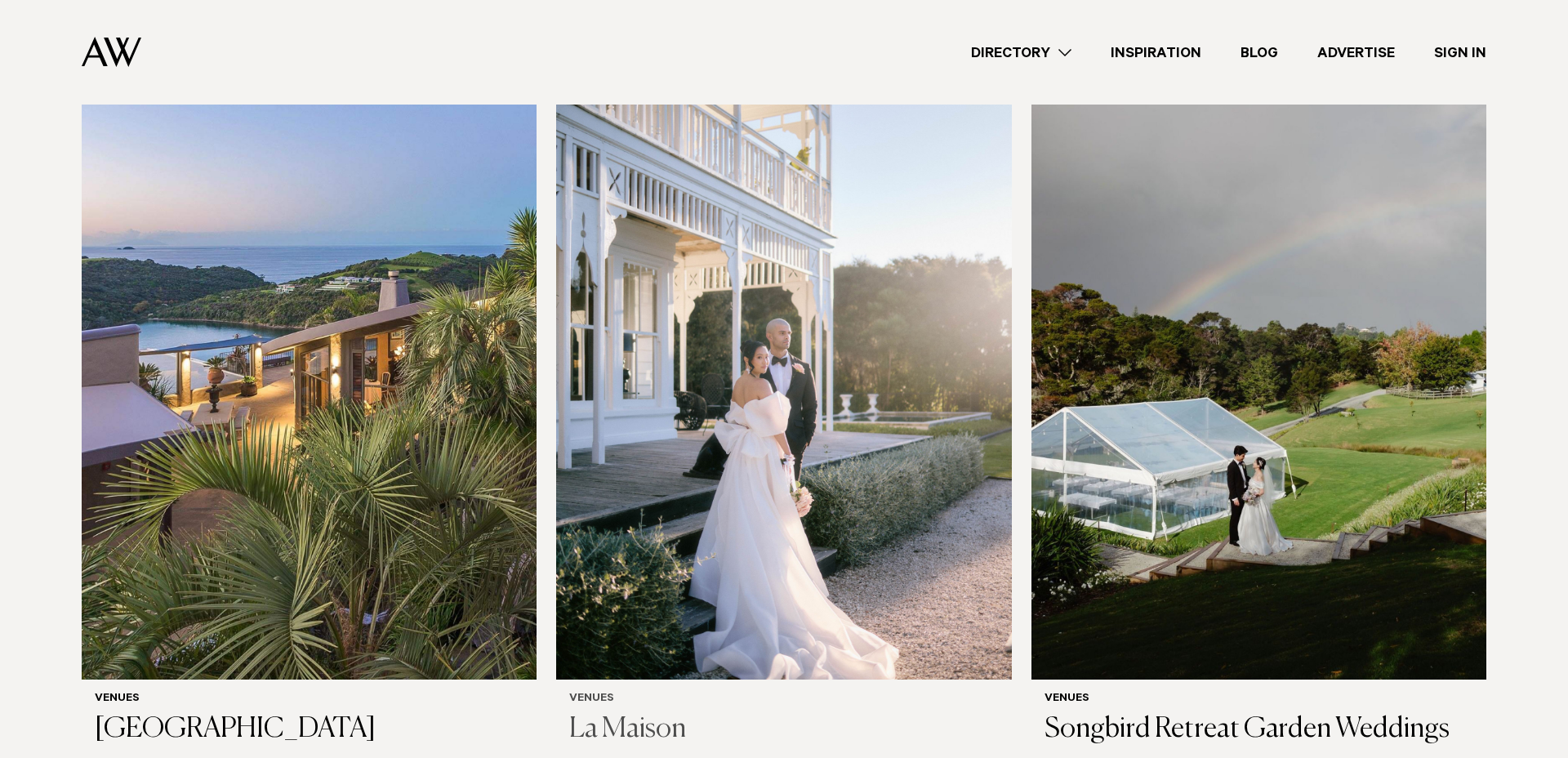
click at [851, 358] on img at bounding box center [784, 375] width 455 height 611
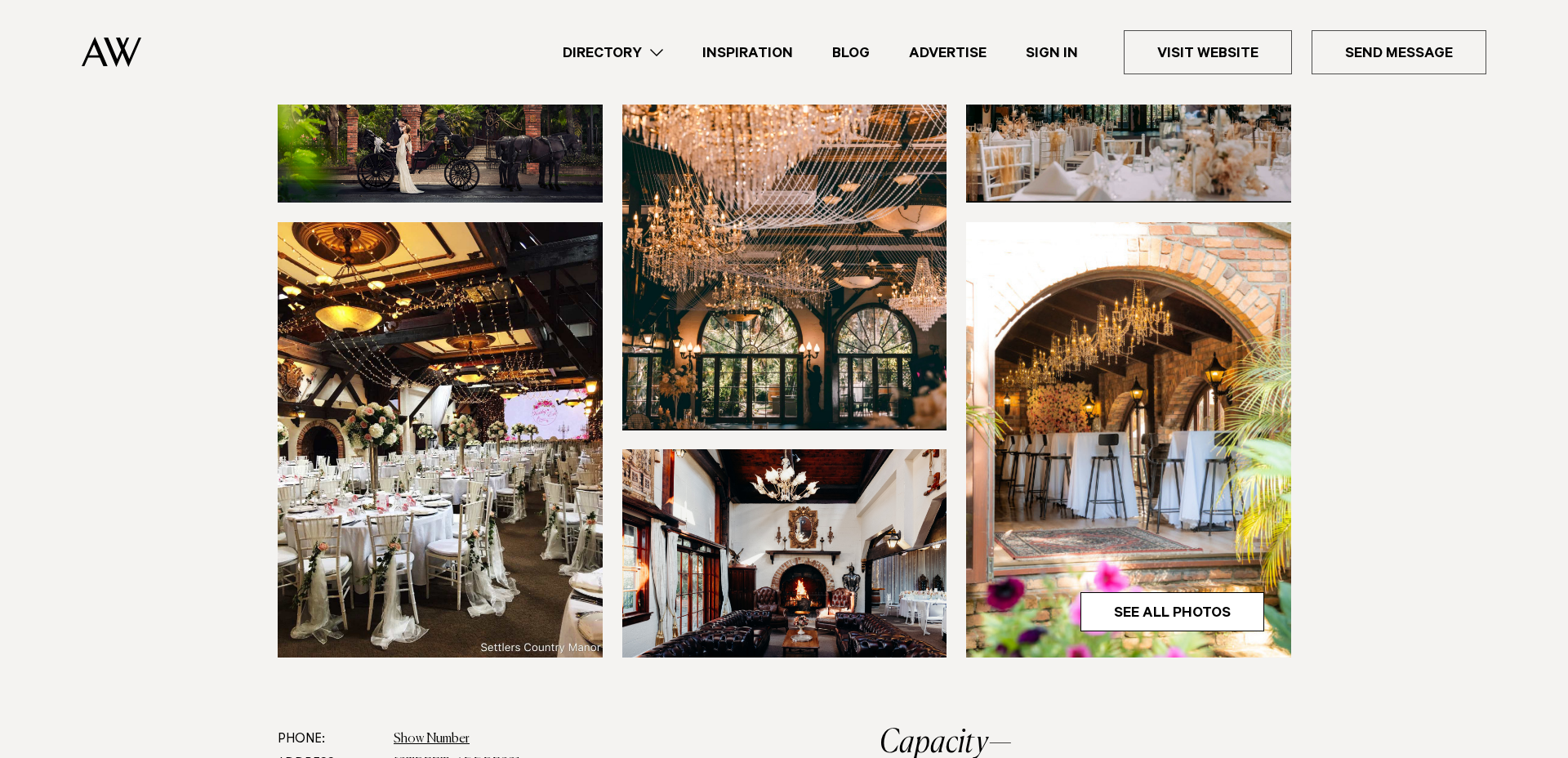
scroll to position [352, 0]
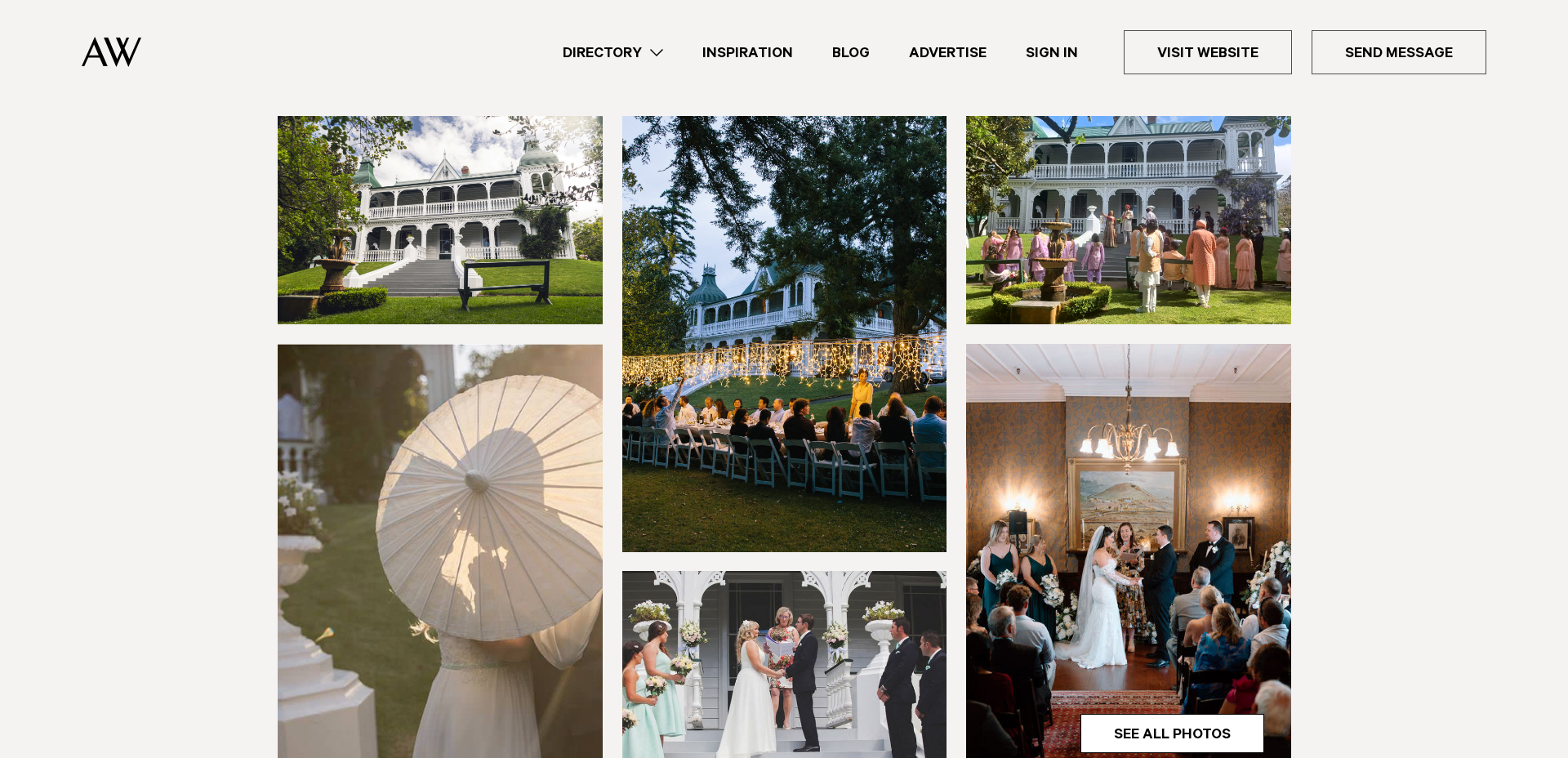
scroll to position [183, 0]
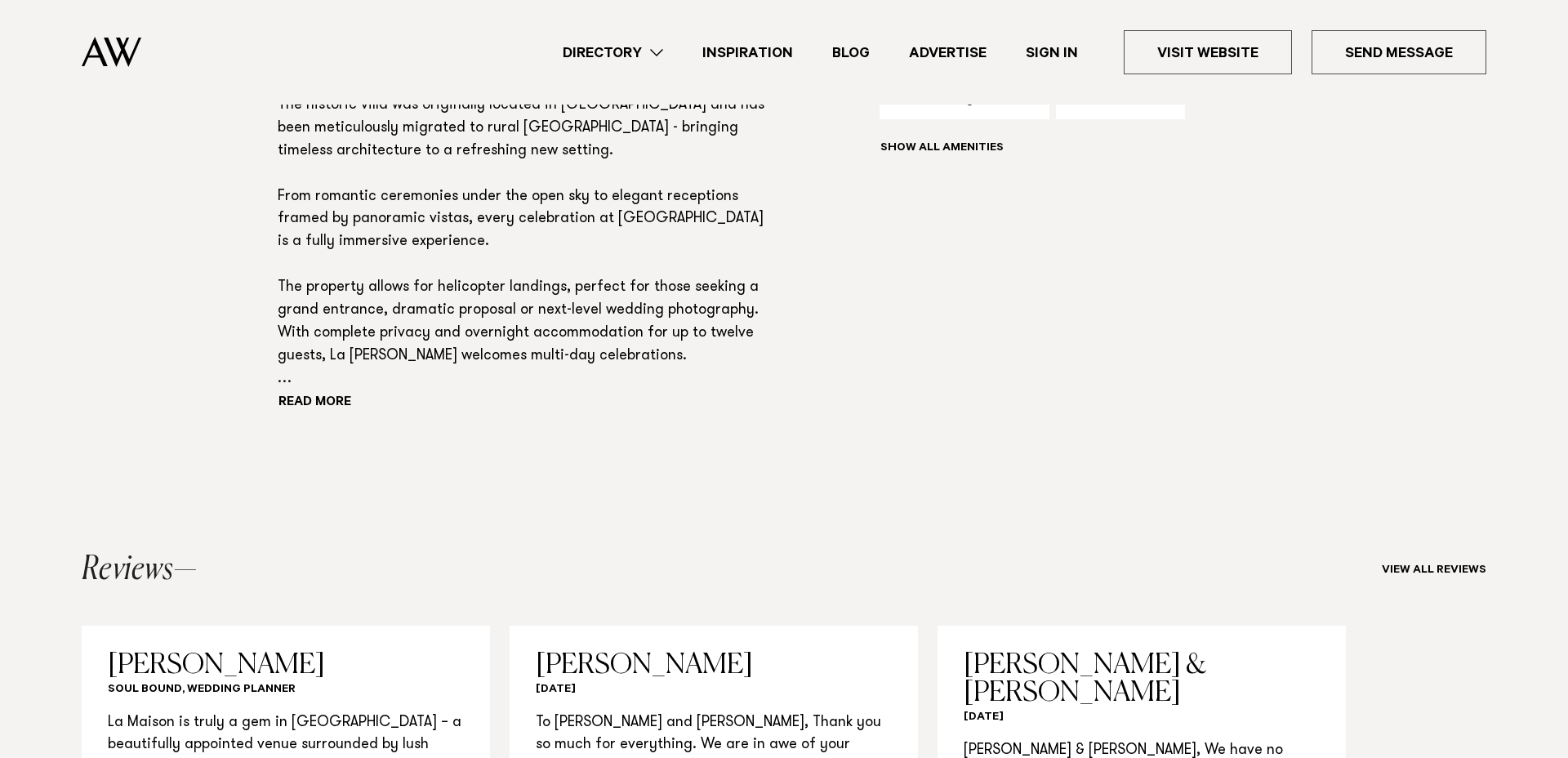
scroll to position [1257, 0]
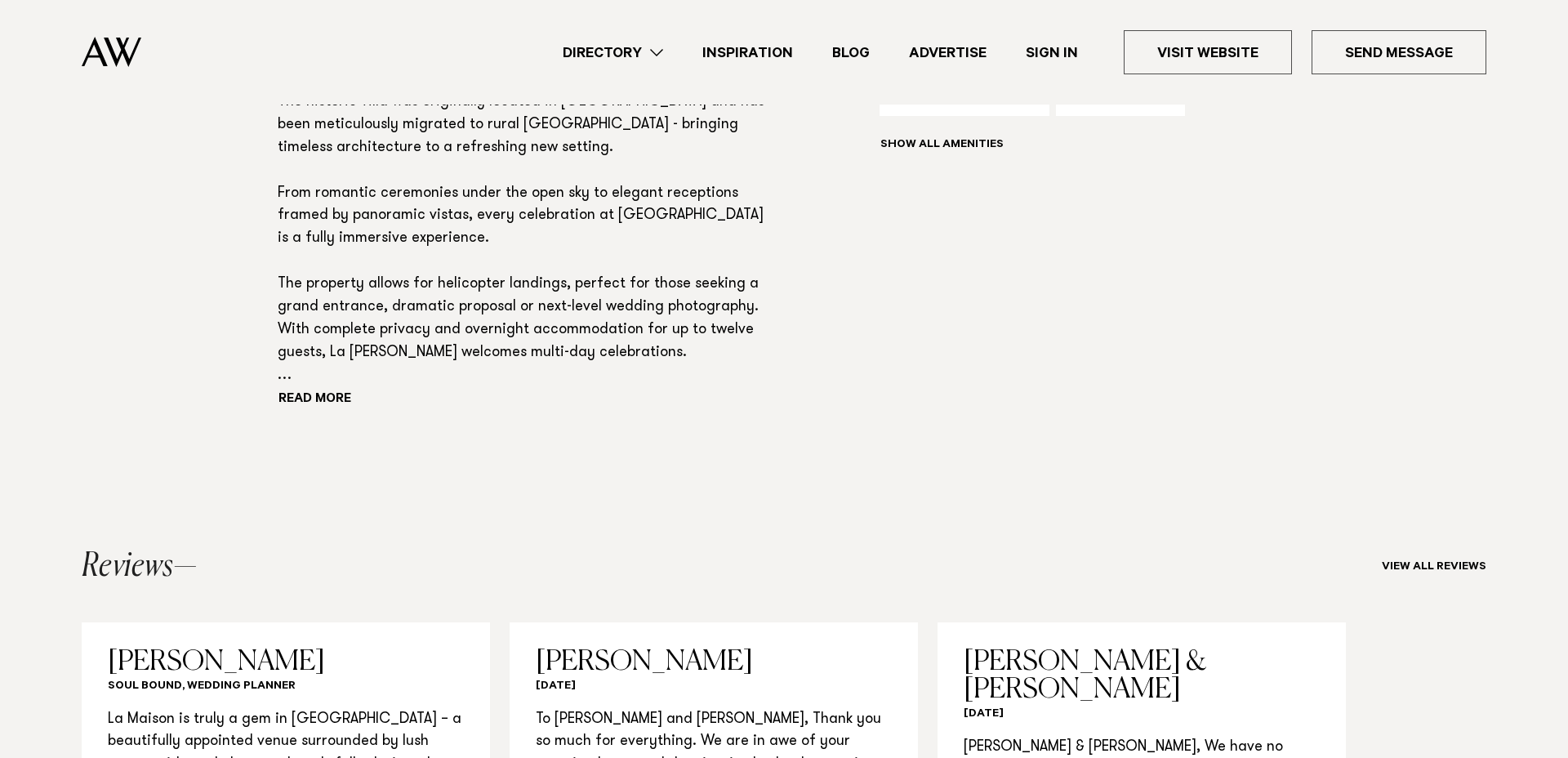
click at [341, 390] on div "Read more" at bounding box center [526, 172] width 497 height 481
click at [336, 396] on button "Read more" at bounding box center [351, 401] width 147 height 24
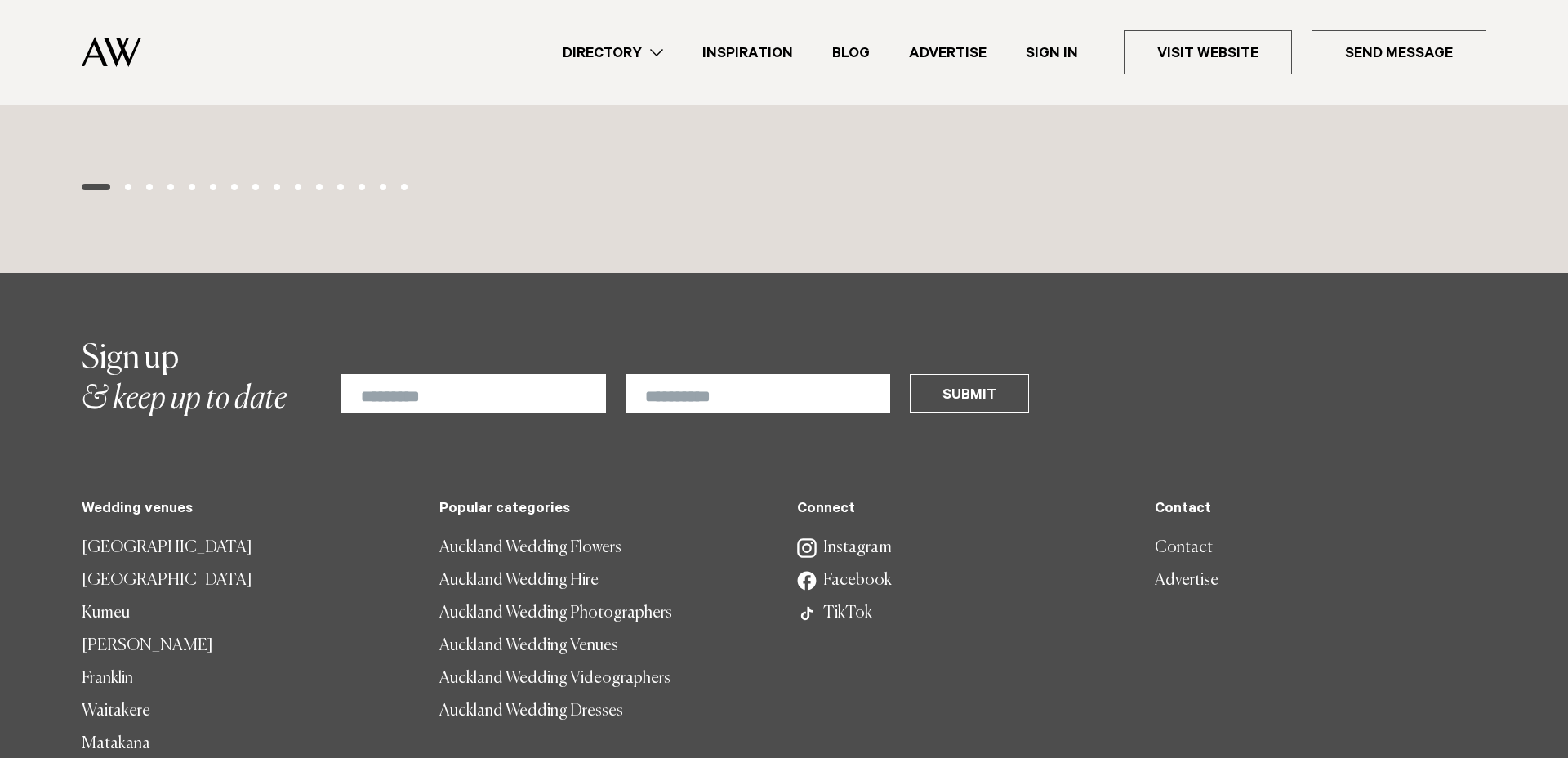
scroll to position [3093, 0]
